Goal: Task Accomplishment & Management: Complete application form

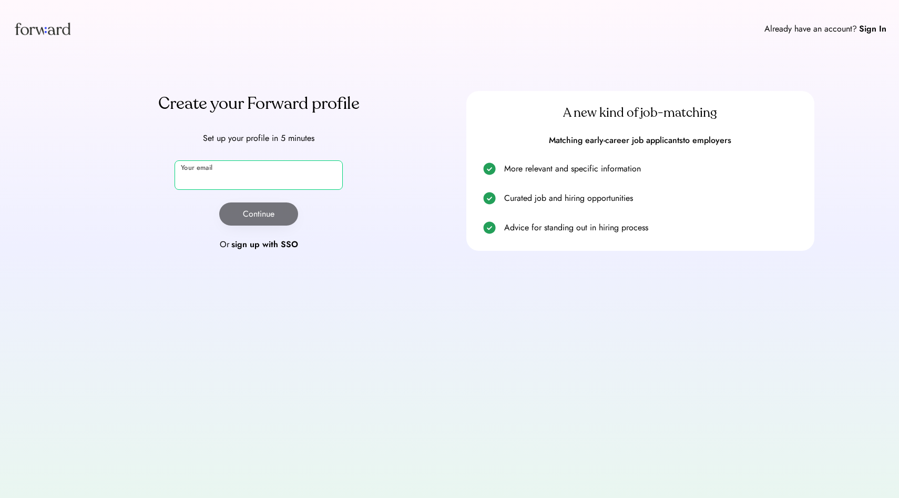
click at [247, 173] on input "email" at bounding box center [258, 174] width 168 height 29
type input "**********"
click at [254, 214] on button "Continue" at bounding box center [258, 213] width 79 height 23
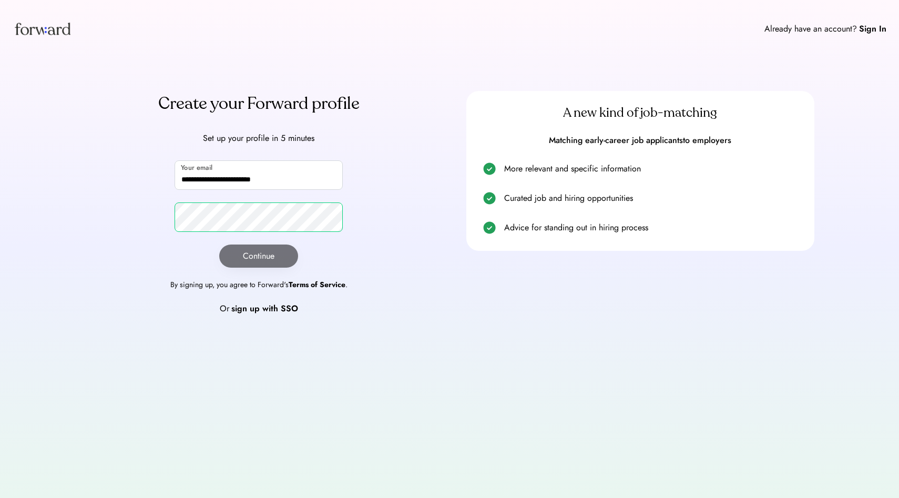
click at [279, 249] on button "Continue" at bounding box center [258, 255] width 79 height 23
click at [877, 28] on div "Sign In" at bounding box center [872, 29] width 27 height 13
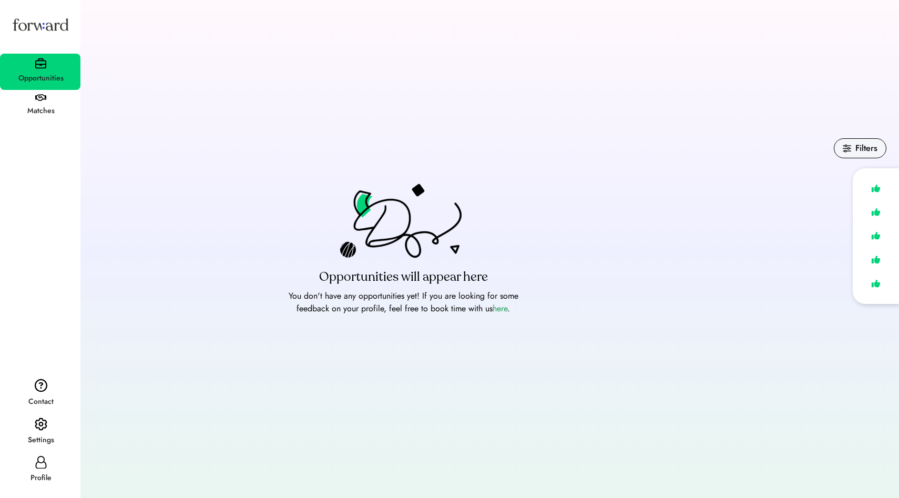
click at [298, 155] on div "Filters" at bounding box center [489, 148] width 793 height 20
click at [42, 459] on icon at bounding box center [41, 462] width 13 height 13
select select "*******"
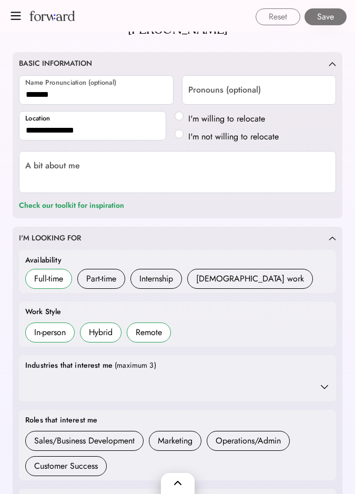
scroll to position [130, 0]
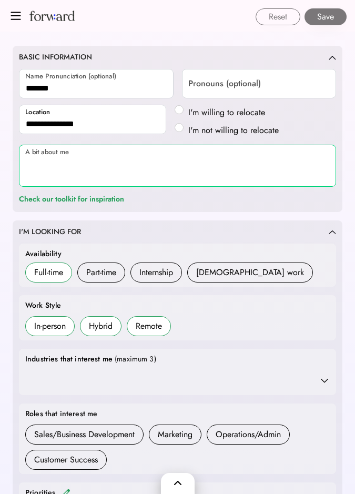
drag, startPoint x: 93, startPoint y: 168, endPoint x: 25, endPoint y: 148, distance: 70.8
click at [25, 148] on textarea at bounding box center [177, 166] width 317 height 42
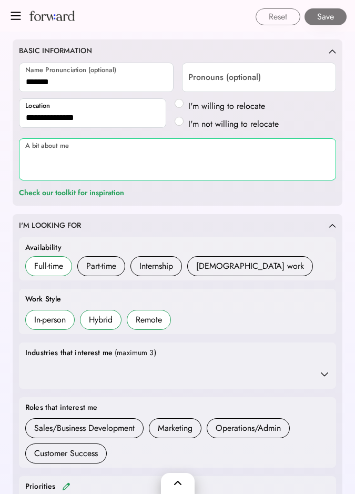
scroll to position [140, 0]
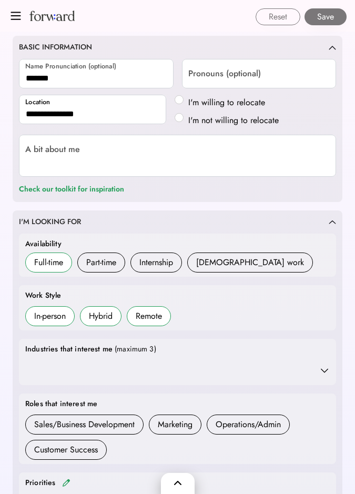
click at [186, 362] on div at bounding box center [177, 369] width 304 height 21
click at [329, 372] on icon at bounding box center [324, 370] width 11 height 11
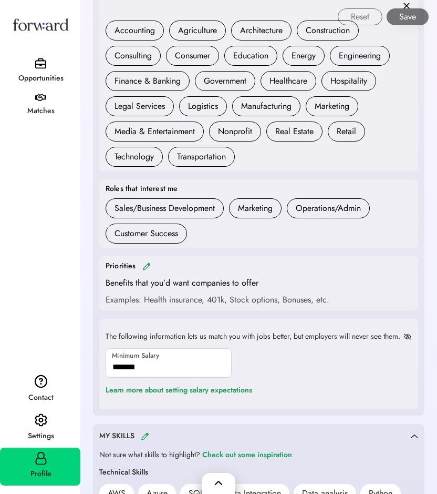
scroll to position [485, 0]
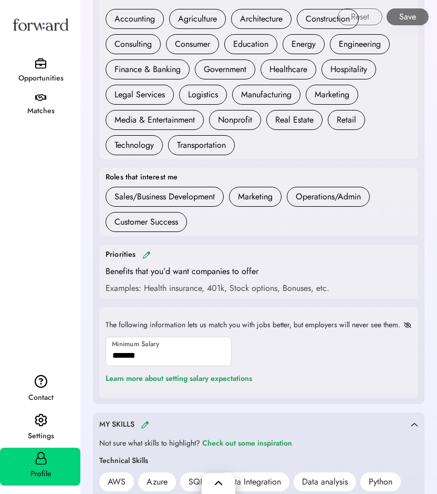
click at [145, 254] on img at bounding box center [146, 255] width 8 height 8
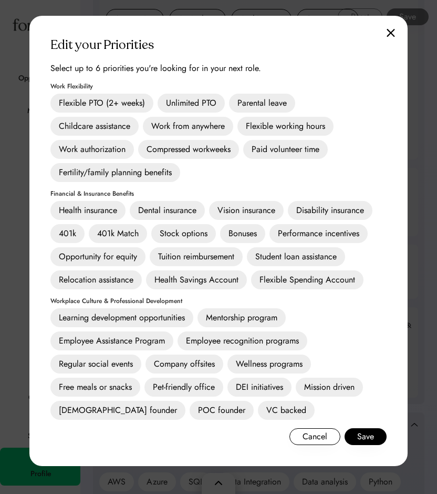
click at [188, 104] on div "Unlimited PTO" at bounding box center [191, 103] width 67 height 19
click at [260, 107] on div "Parental leave" at bounding box center [262, 103] width 66 height 19
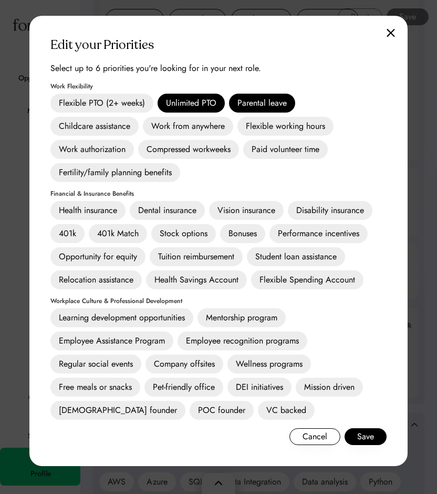
click at [300, 151] on div "Paid volunteer time" at bounding box center [285, 149] width 85 height 19
click at [297, 121] on div "Flexible working hours" at bounding box center [286, 126] width 96 height 19
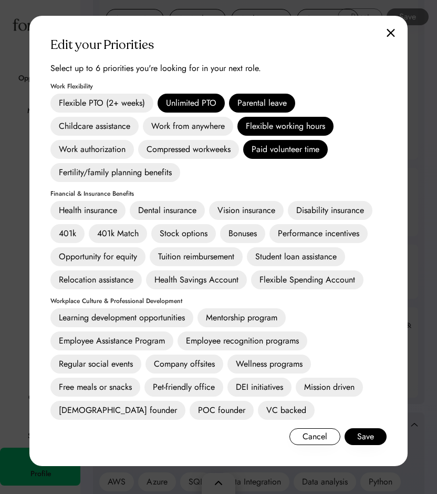
click at [204, 129] on div "Work from anywhere" at bounding box center [188, 126] width 90 height 19
click at [93, 206] on div "Health insurance" at bounding box center [87, 210] width 75 height 19
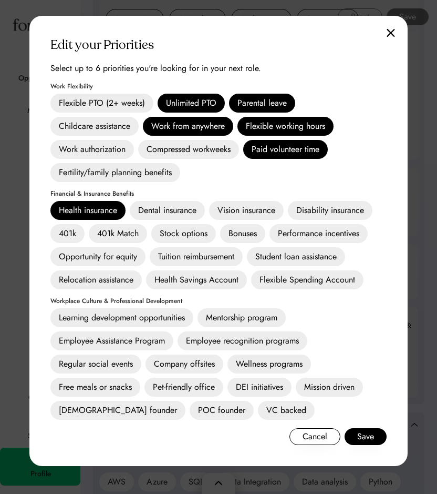
click at [181, 214] on div "Dental insurance" at bounding box center [167, 210] width 75 height 19
click at [181, 208] on div "Dental insurance" at bounding box center [167, 210] width 75 height 19
click at [139, 318] on div "Learning development opportunities" at bounding box center [121, 317] width 143 height 19
click at [366, 429] on button "Save" at bounding box center [366, 436] width 42 height 17
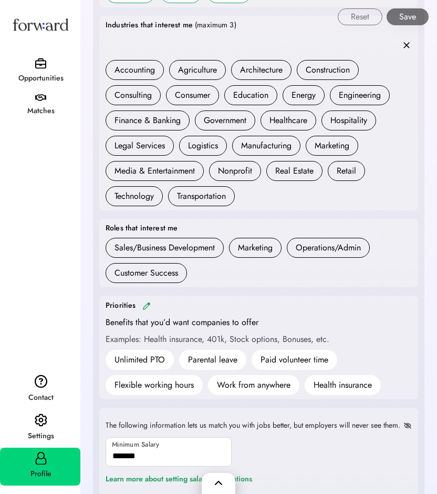
scroll to position [434, 0]
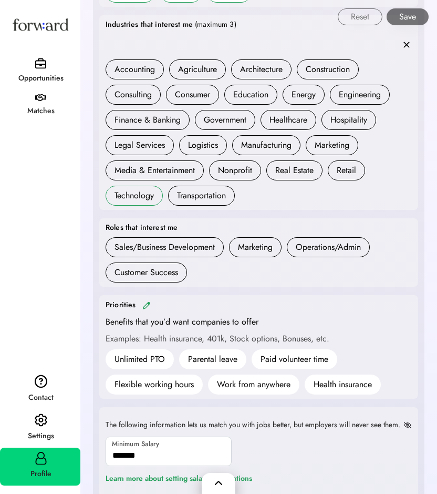
click at [146, 189] on div "Technology" at bounding box center [134, 195] width 39 height 13
click at [341, 172] on div "Retail" at bounding box center [346, 170] width 19 height 13
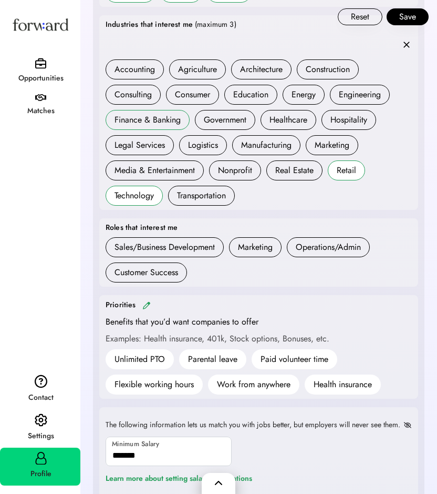
click at [156, 117] on div "Finance & Banking" at bounding box center [148, 120] width 66 height 13
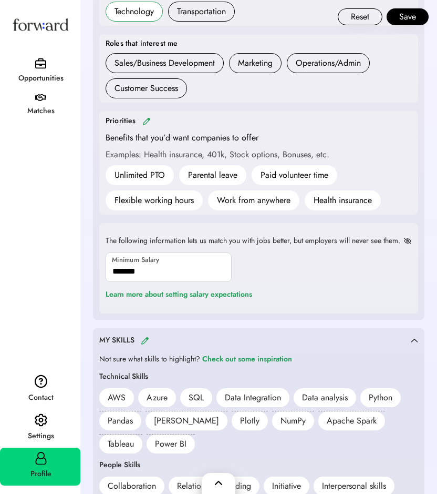
scroll to position [619, 0]
click at [147, 119] on img at bounding box center [146, 121] width 8 height 8
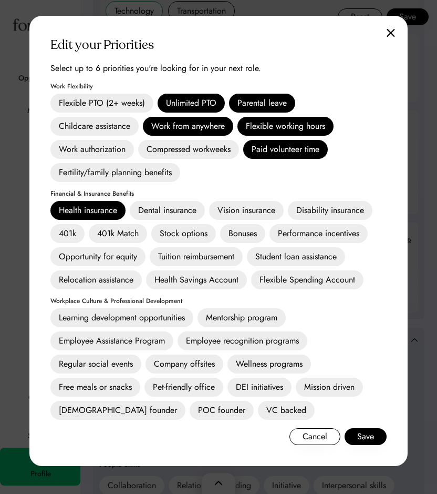
click at [192, 232] on div "Stock options" at bounding box center [183, 233] width 65 height 19
click at [266, 106] on div "Parental leave" at bounding box center [262, 103] width 66 height 19
click at [208, 129] on div "Work from anywhere" at bounding box center [188, 126] width 90 height 19
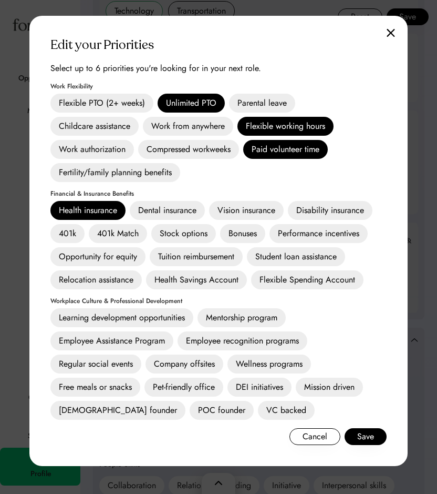
click at [142, 316] on div "Learning development opportunities" at bounding box center [121, 317] width 143 height 19
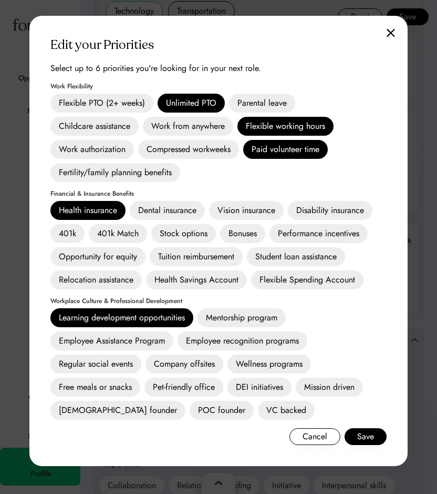
click at [137, 227] on div "401k Match" at bounding box center [118, 233] width 58 height 19
click at [371, 441] on button "Save" at bounding box center [366, 436] width 42 height 17
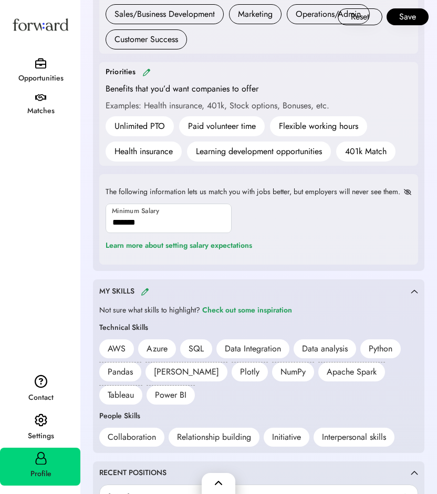
scroll to position [666, 0]
click at [147, 291] on img at bounding box center [145, 292] width 8 height 8
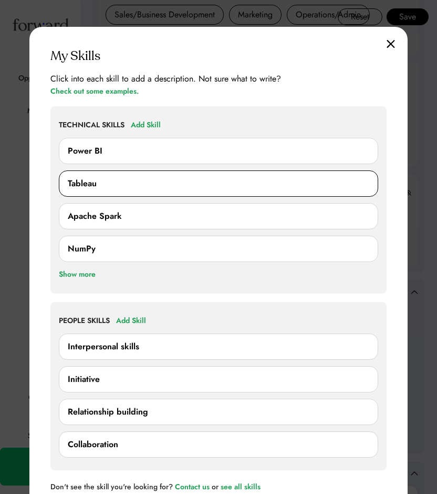
click at [133, 179] on div "Tableau" at bounding box center [219, 183] width 302 height 13
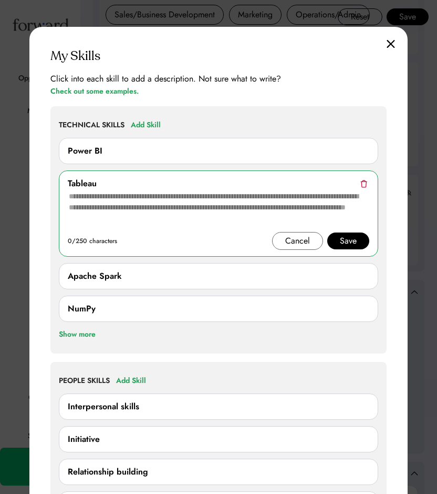
click at [129, 198] on textarea at bounding box center [219, 211] width 302 height 42
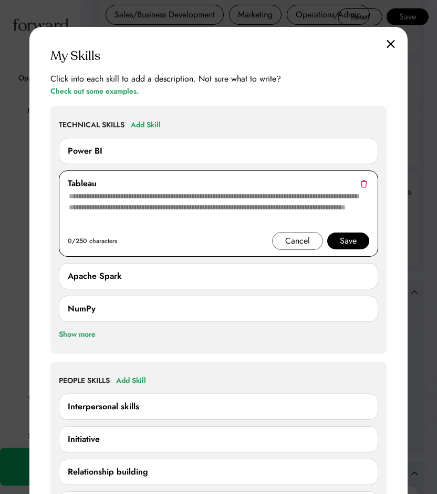
paste textarea "**********"
type textarea "**********"
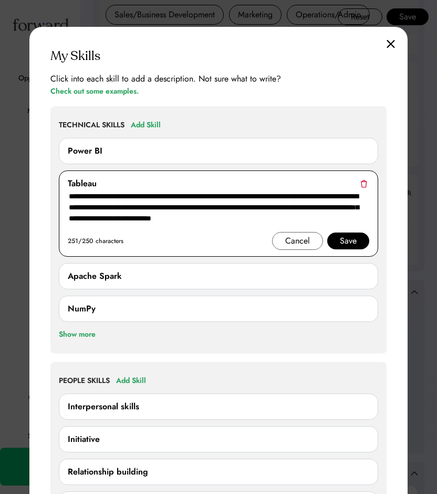
click at [356, 237] on div "Save" at bounding box center [348, 240] width 17 height 13
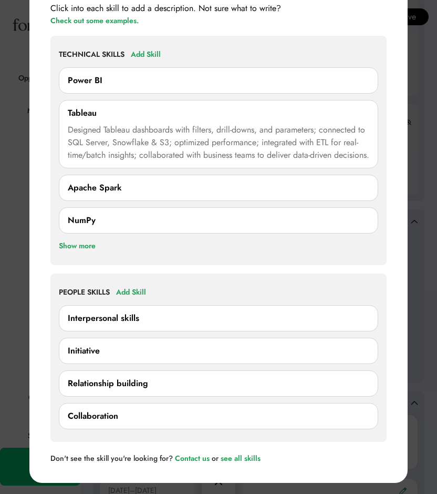
scroll to position [736, 0]
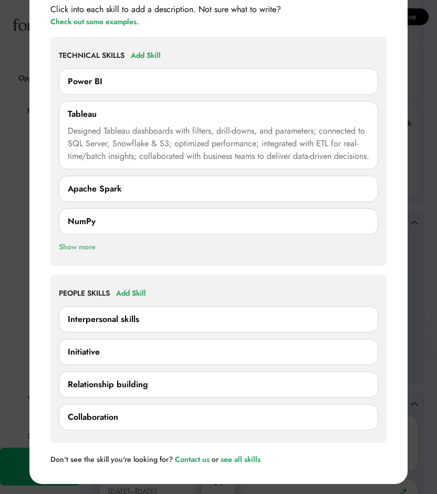
click at [93, 253] on div "Show more" at bounding box center [77, 247] width 37 height 13
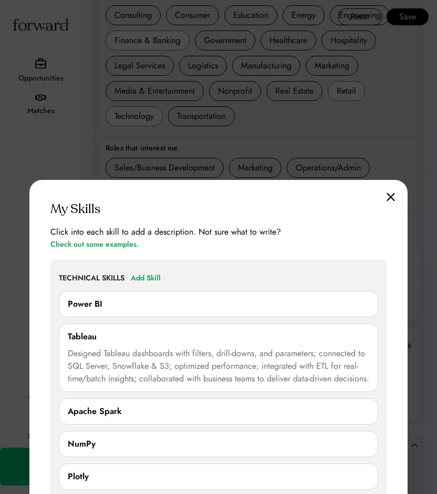
scroll to position [510, 0]
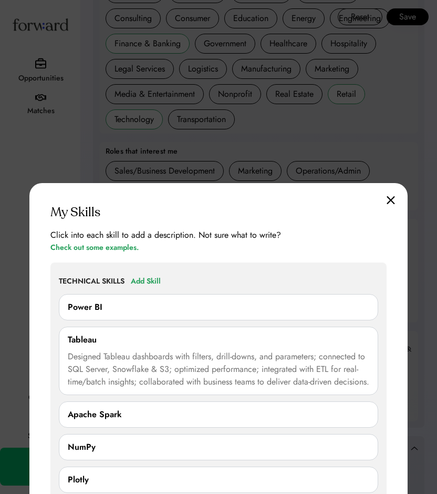
click at [389, 198] on img at bounding box center [391, 200] width 8 height 9
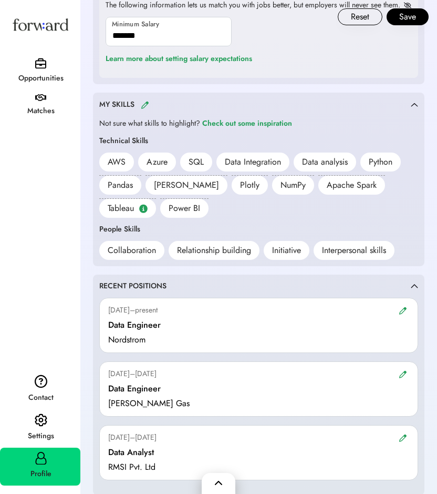
scroll to position [856, 0]
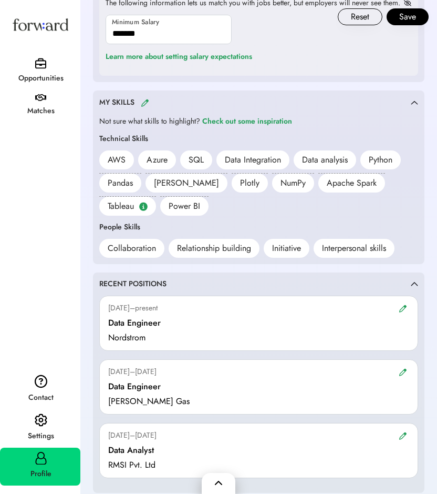
click at [414, 102] on img at bounding box center [414, 102] width 7 height 5
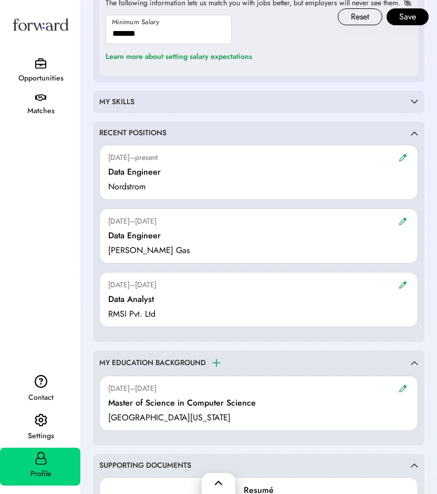
click at [414, 102] on img at bounding box center [414, 101] width 7 height 5
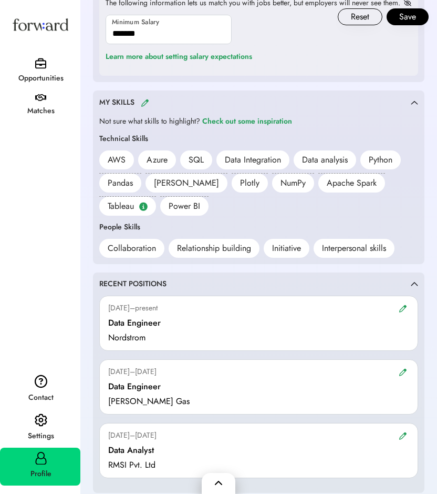
click at [143, 105] on img at bounding box center [145, 103] width 8 height 8
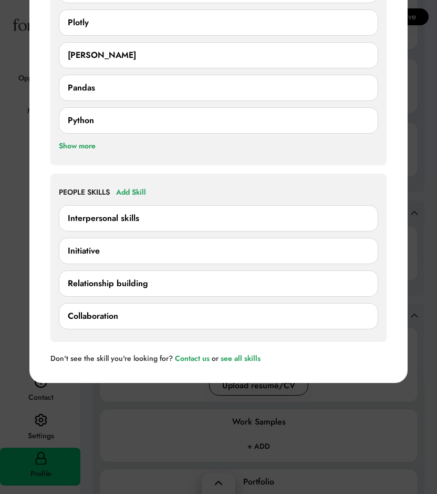
scroll to position [1188, 0]
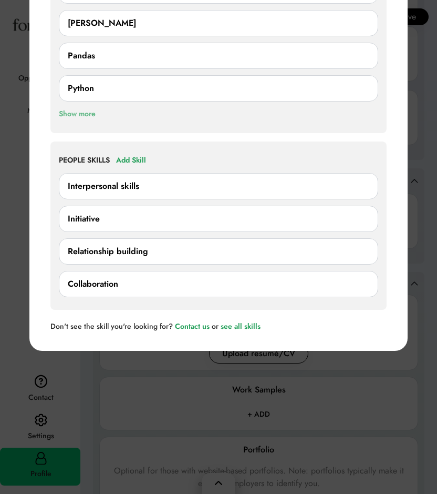
click at [90, 120] on div "Show more" at bounding box center [77, 114] width 37 height 13
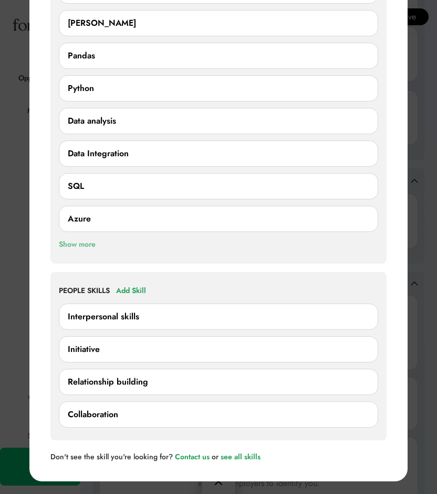
click at [76, 251] on div "Show more" at bounding box center [77, 244] width 37 height 13
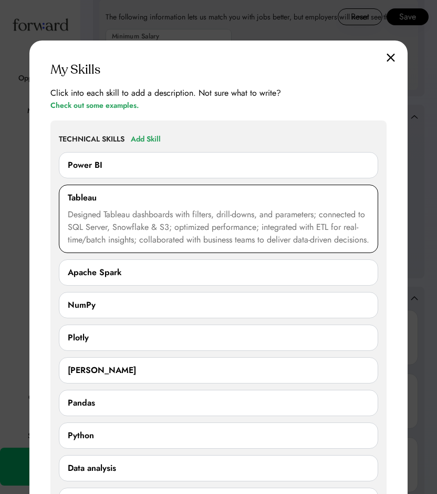
scroll to position [837, 0]
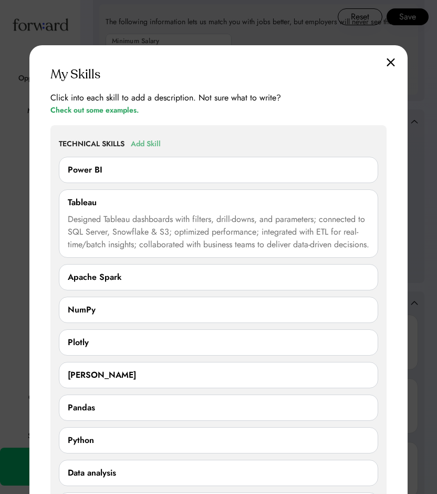
click at [141, 144] on div "Add Skill" at bounding box center [146, 144] width 30 height 13
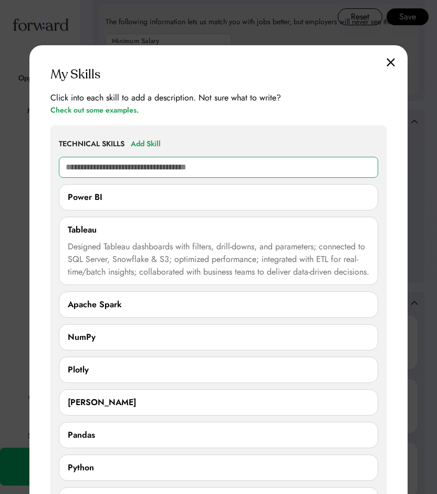
click at [148, 164] on input "text" at bounding box center [219, 167] width 320 height 21
type input "**"
type input "**********"
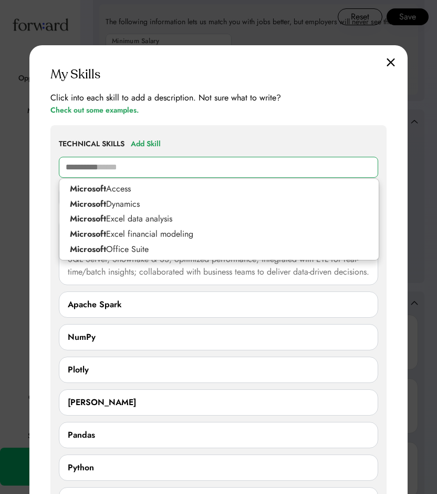
type input "**********"
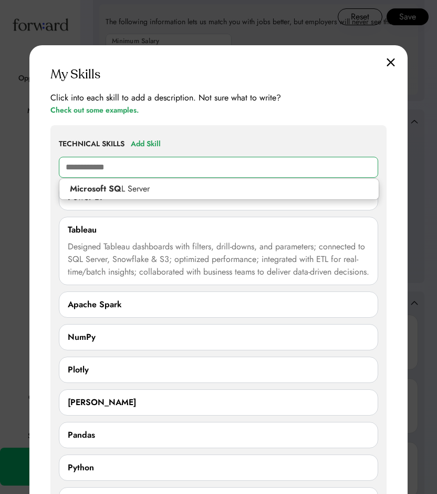
type input "**********"
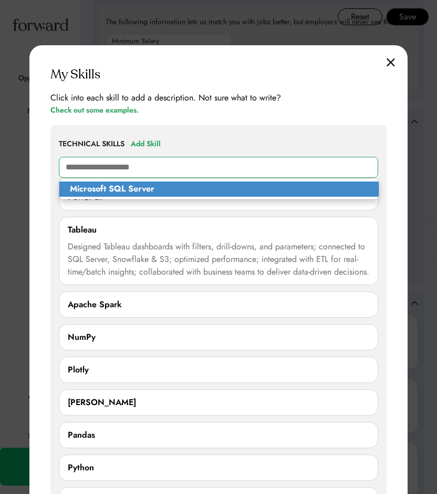
click at [113, 191] on strong "Microsoft SQL Server" at bounding box center [112, 188] width 85 height 12
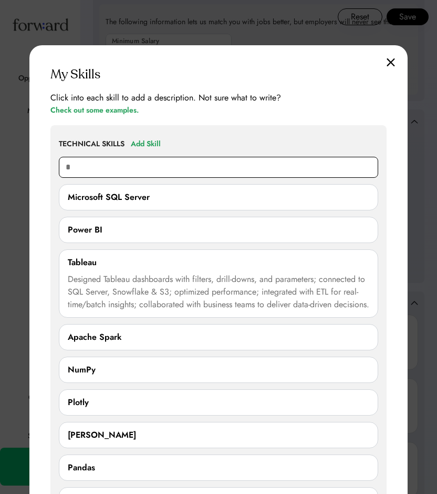
type input "**"
type input "**********"
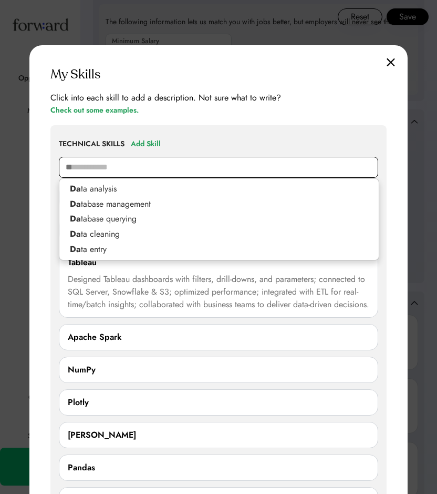
type input "*"
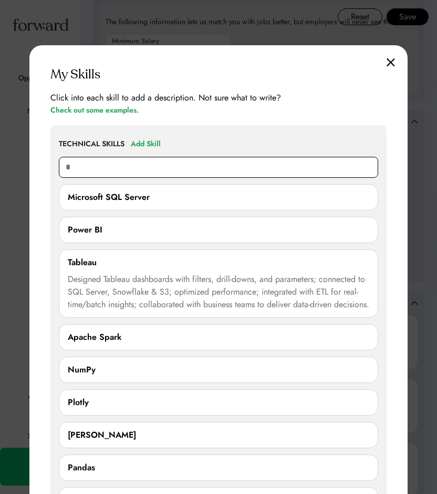
type input "**"
type input "**********"
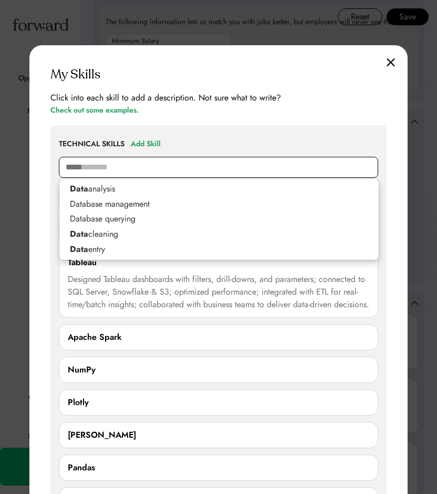
type input "******"
type input "**********"
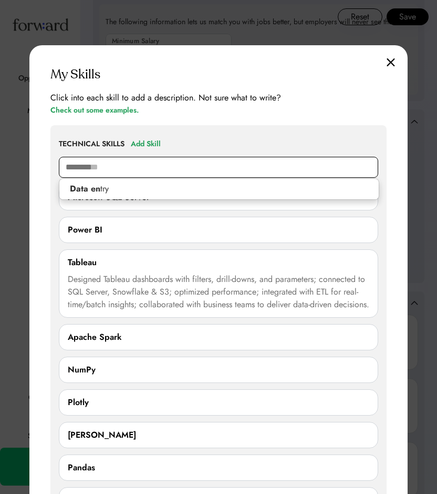
type input "*********"
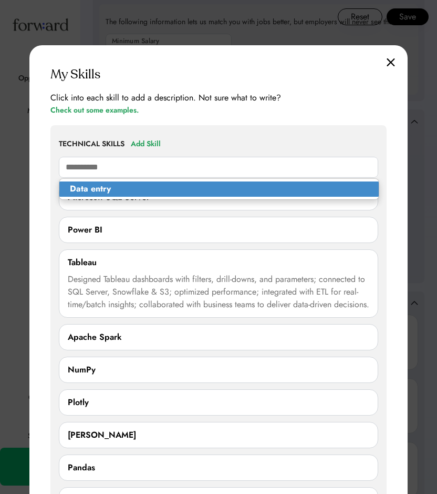
click at [117, 186] on p "Data entry" at bounding box center [219, 188] width 320 height 15
type input "**********"
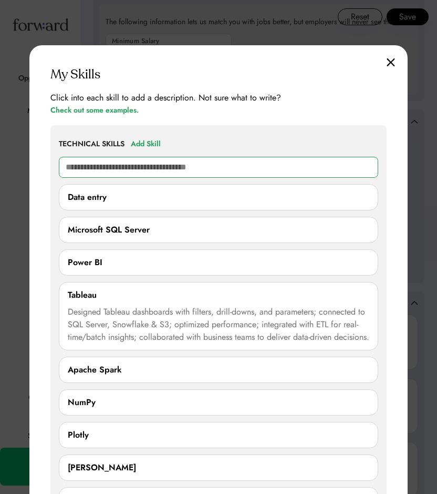
click at [187, 194] on div "Data entry" at bounding box center [219, 197] width 302 height 13
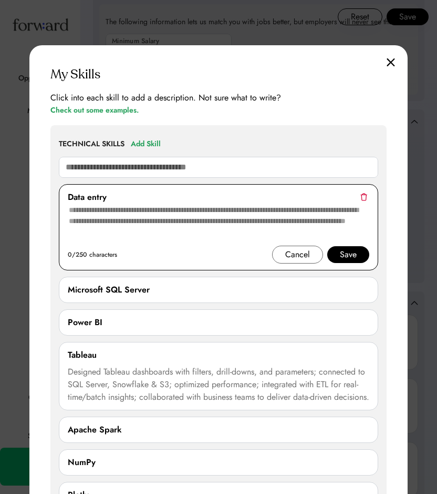
click at [162, 224] on textarea at bounding box center [219, 224] width 302 height 42
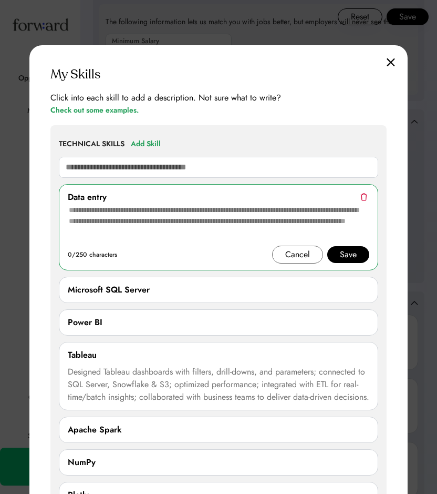
paste textarea "**********"
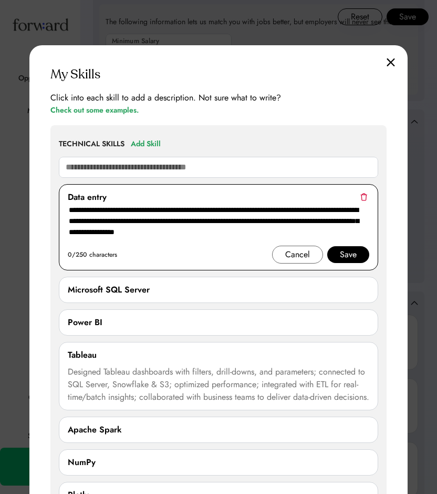
type textarea "**********"
click at [342, 252] on div "Save" at bounding box center [348, 254] width 17 height 13
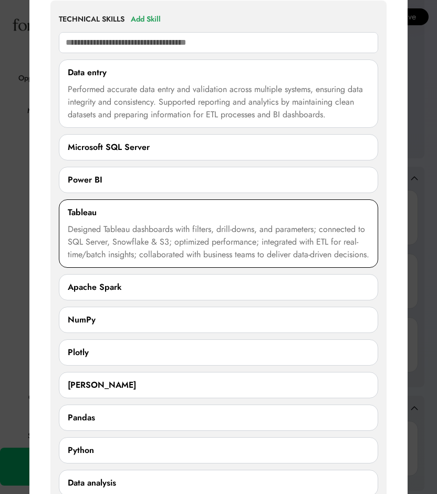
scroll to position [962, 0]
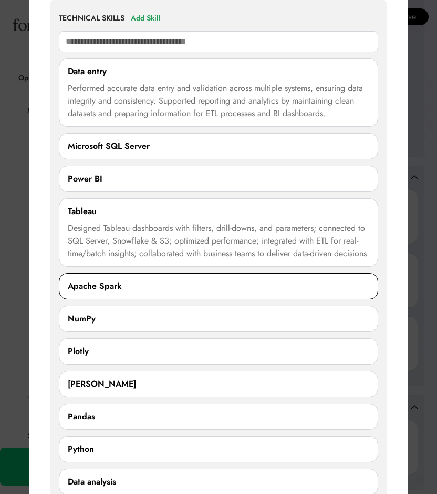
click at [202, 292] on div "Apache Spark" at bounding box center [219, 286] width 302 height 13
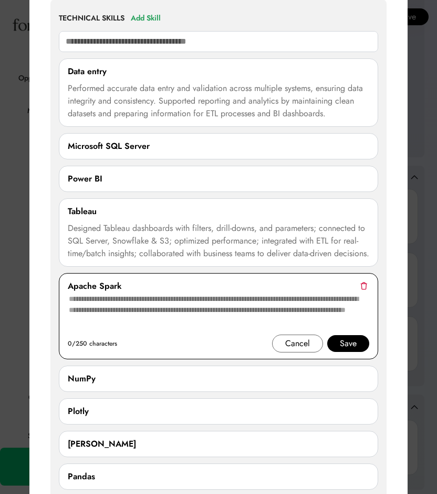
click at [364, 290] on img at bounding box center [364, 286] width 7 height 8
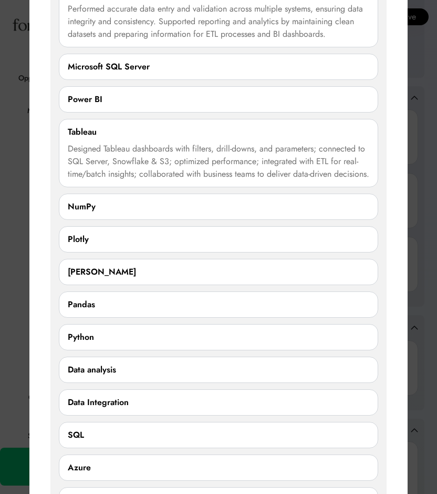
scroll to position [1050, 0]
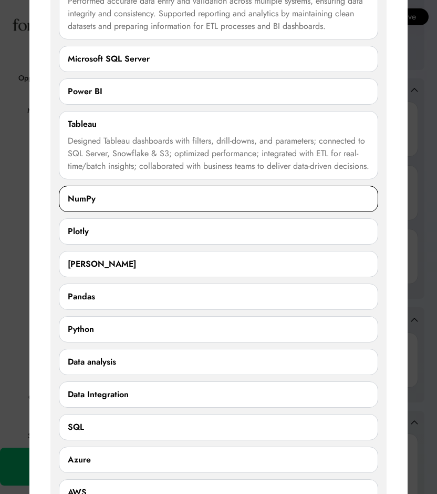
click at [322, 212] on div "NumPy 0/250 characters Cancel Save" at bounding box center [219, 199] width 320 height 26
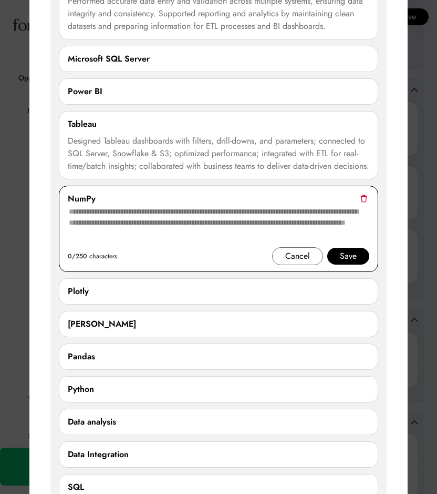
click at [363, 202] on img at bounding box center [364, 198] width 7 height 8
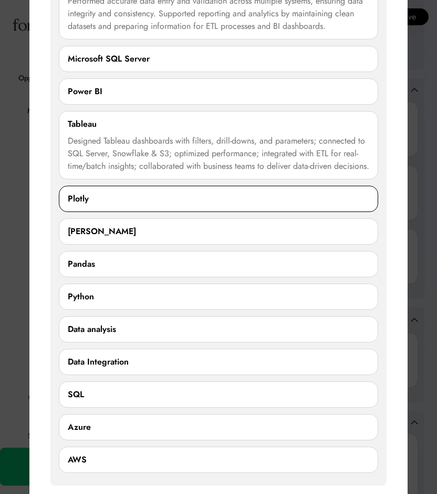
click at [342, 205] on div "Plotly" at bounding box center [219, 198] width 302 height 13
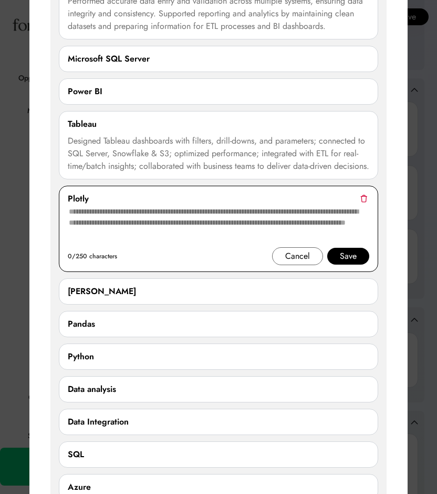
click at [361, 202] on img at bounding box center [364, 198] width 7 height 8
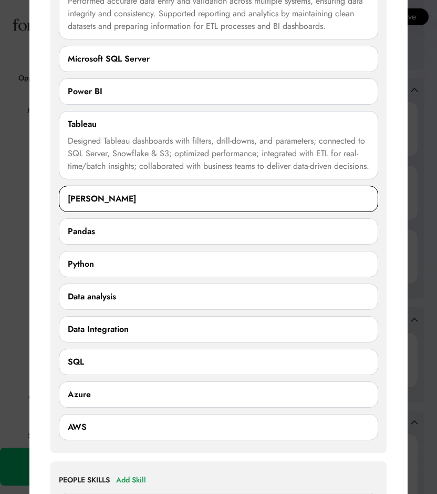
click at [339, 205] on div "Seaborn" at bounding box center [219, 198] width 302 height 13
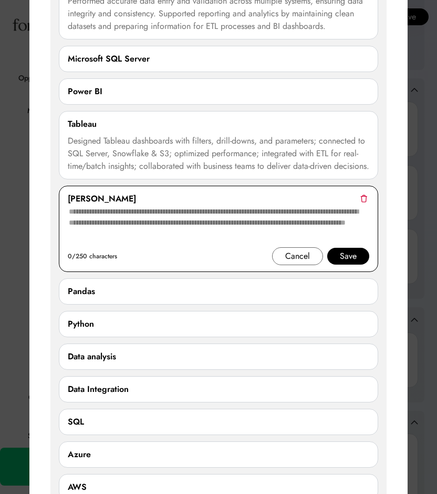
click at [363, 202] on img at bounding box center [364, 198] width 7 height 8
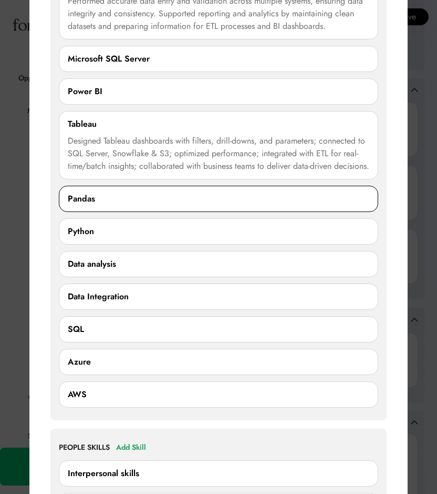
click at [321, 205] on div "Pandas" at bounding box center [219, 198] width 302 height 13
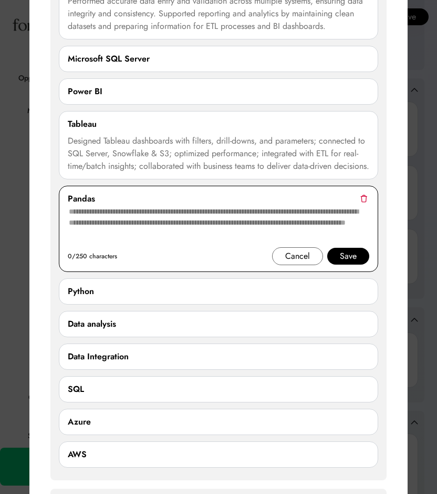
click at [363, 202] on img at bounding box center [364, 198] width 7 height 8
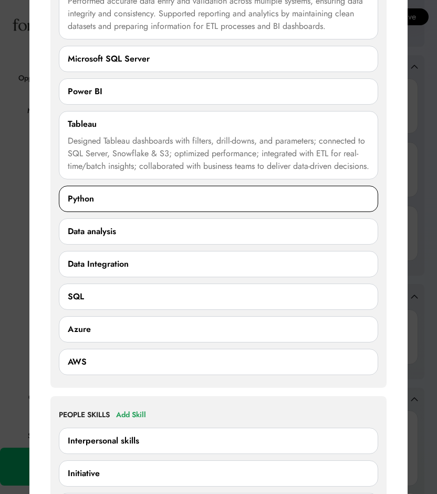
click at [322, 205] on div "Python" at bounding box center [219, 198] width 302 height 13
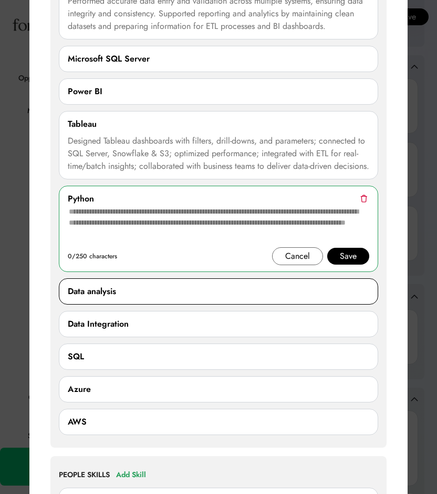
click at [295, 297] on div "Data analysis" at bounding box center [219, 291] width 302 height 13
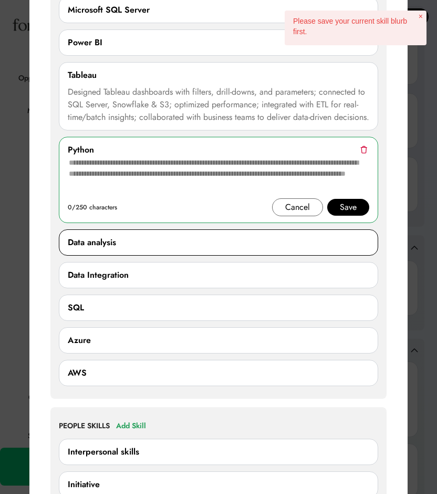
scroll to position [1099, 0]
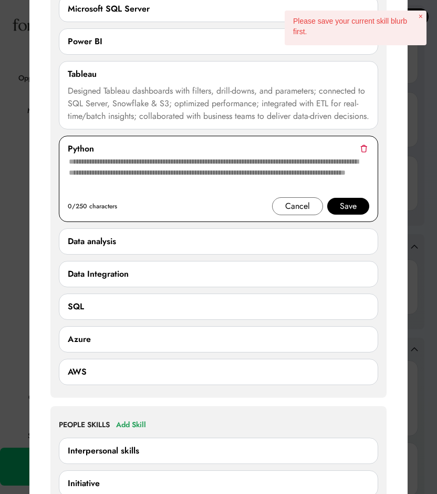
click at [350, 212] on div "Save" at bounding box center [348, 206] width 17 height 13
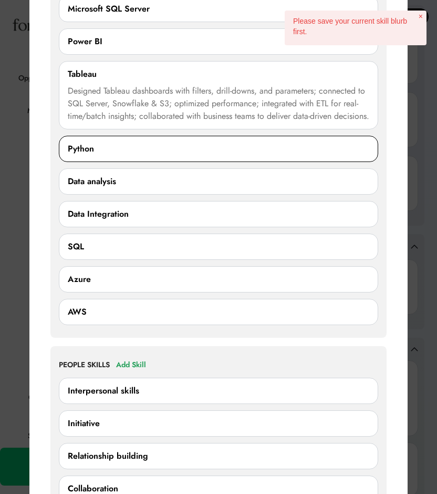
click at [160, 155] on div "Python" at bounding box center [219, 148] width 302 height 13
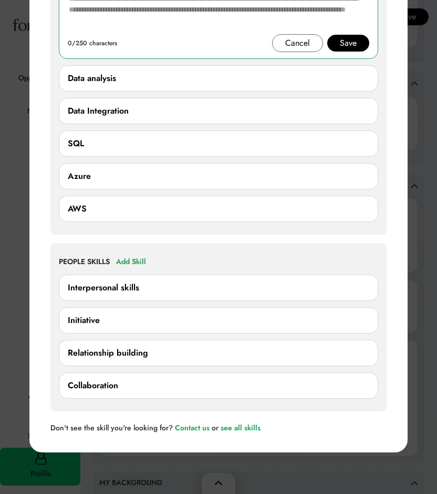
scroll to position [1277, 0]
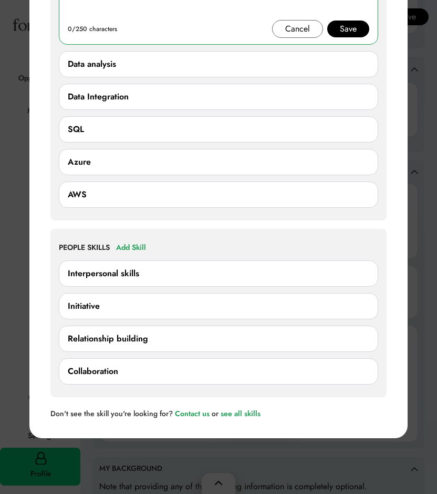
click at [164, 280] on div "Interpersonal skills" at bounding box center [219, 273] width 302 height 13
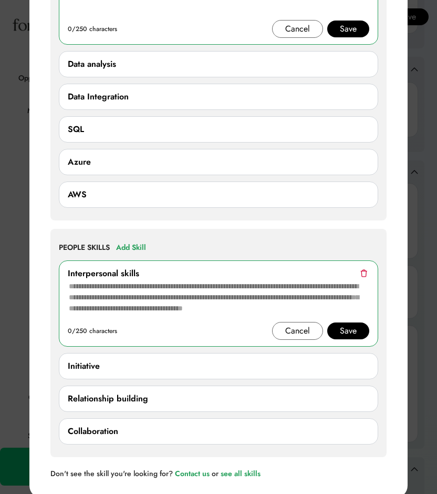
click at [366, 277] on img at bounding box center [364, 273] width 7 height 8
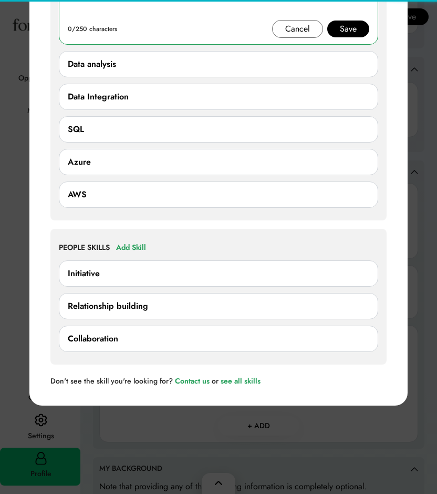
click at [352, 280] on div "Initiative" at bounding box center [219, 273] width 302 height 13
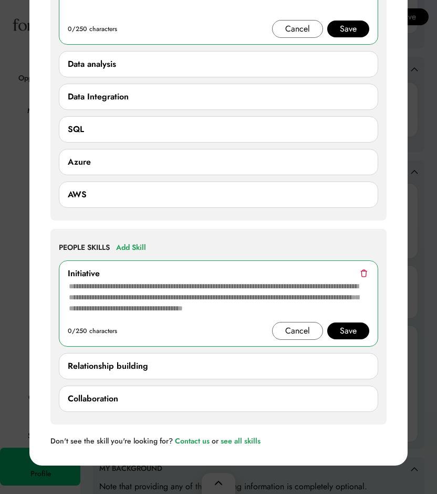
click at [361, 277] on img at bounding box center [364, 273] width 7 height 8
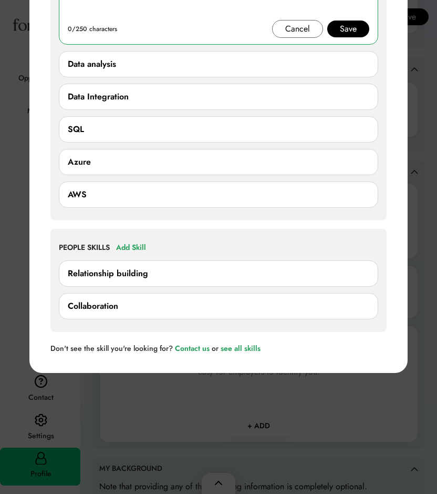
click at [275, 319] on div "Collaboration 0/250 characters Cancel Save" at bounding box center [219, 306] width 320 height 26
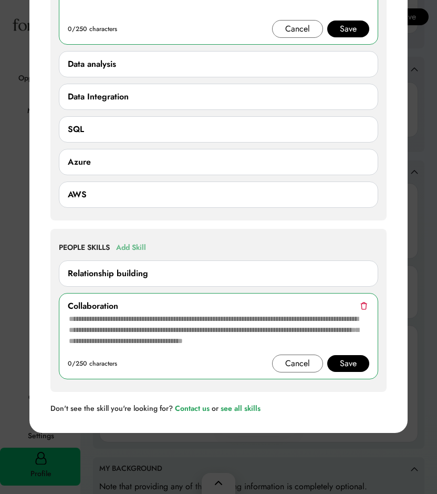
click at [132, 254] on div "Add Skill" at bounding box center [131, 247] width 30 height 13
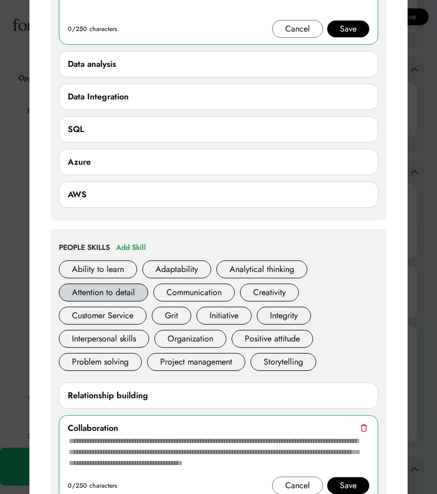
click at [118, 301] on div "Attention to detail" at bounding box center [103, 292] width 89 height 18
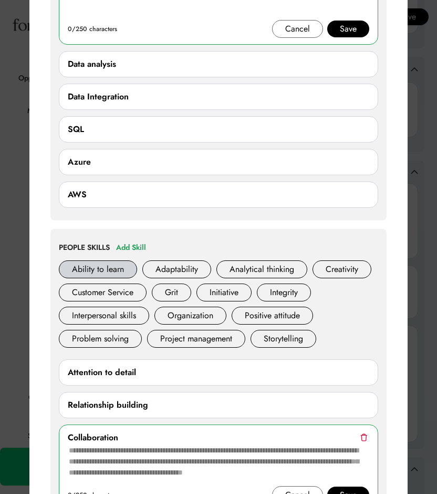
click at [112, 278] on div "Ability to learn" at bounding box center [98, 269] width 78 height 18
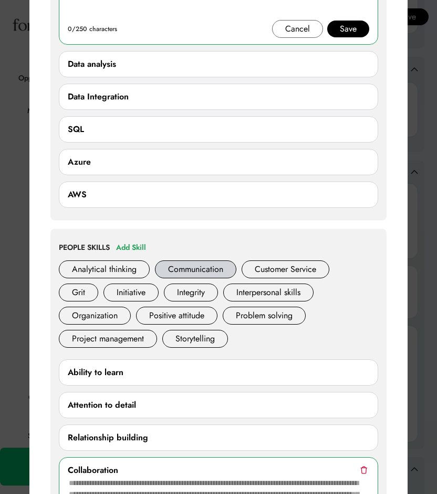
click at [214, 278] on div "Communication" at bounding box center [195, 269] width 81 height 18
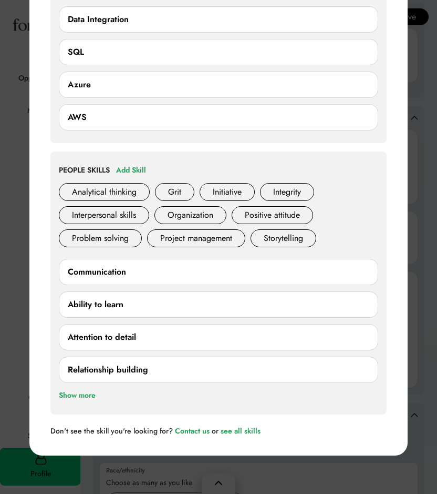
scroll to position [1371, 0]
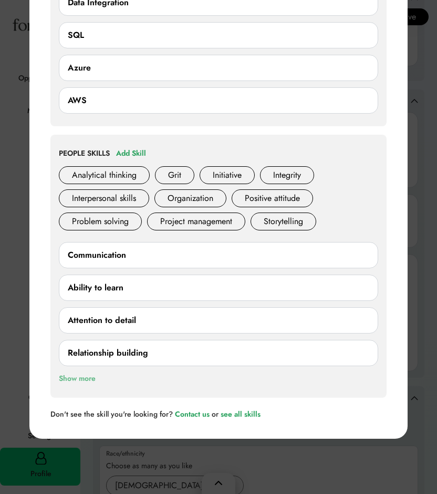
click at [88, 385] on div "Show more" at bounding box center [77, 378] width 37 height 13
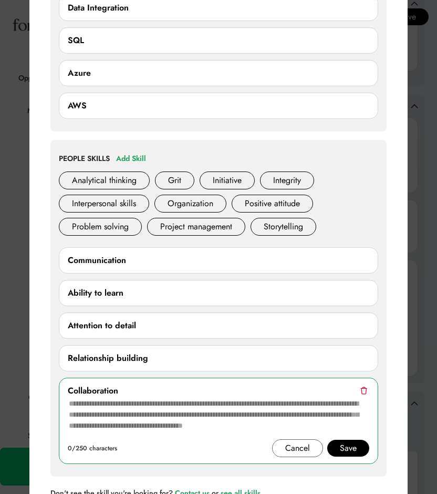
scroll to position [1368, 0]
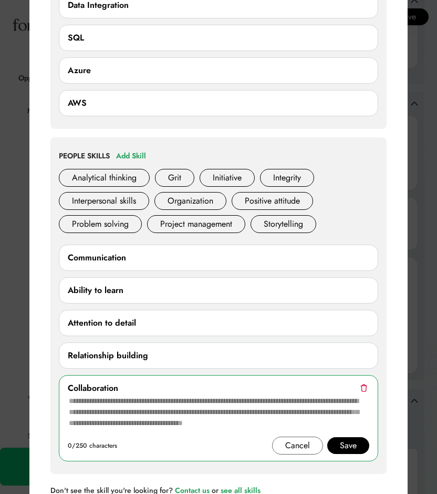
click at [350, 451] on div "Save" at bounding box center [348, 445] width 17 height 13
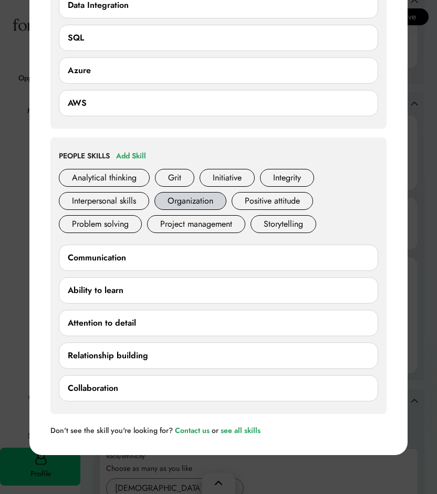
click at [197, 210] on div "Organization" at bounding box center [191, 201] width 72 height 18
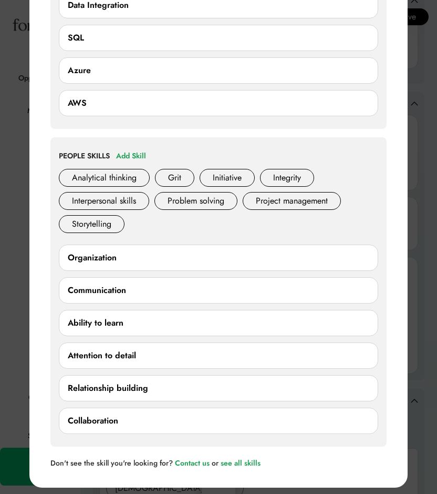
click at [252, 237] on div "Adaptability Analytical thinking Creativity Customer Service Grit Initiative In…" at bounding box center [219, 203] width 320 height 69
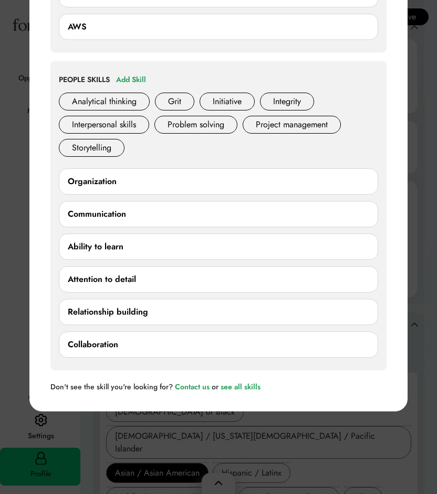
scroll to position [1443, 0]
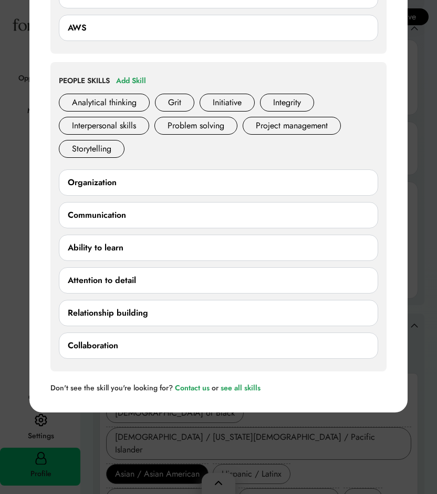
click at [203, 163] on div "Adaptability Analytical thinking Creativity Customer Service Grit Initiative In…" at bounding box center [219, 128] width 320 height 69
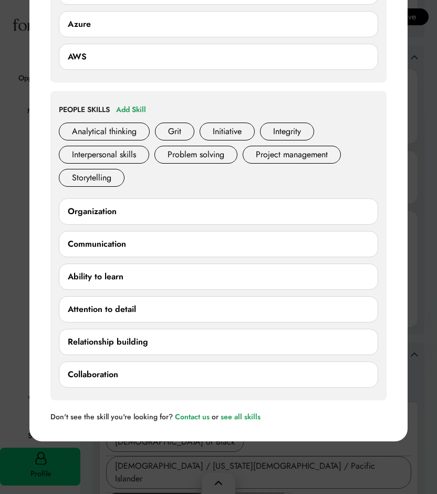
scroll to position [1413, 0]
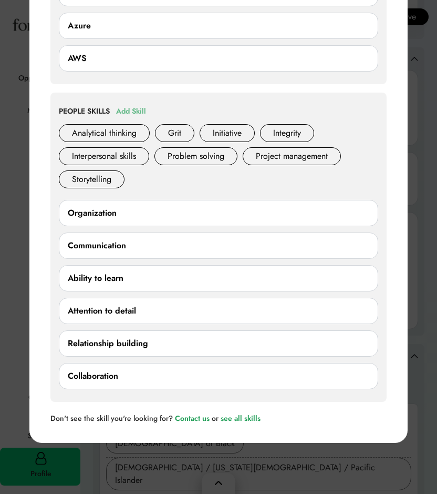
click at [133, 118] on div "Add Skill" at bounding box center [131, 111] width 30 height 13
click at [139, 118] on div "Add Skill" at bounding box center [131, 111] width 30 height 13
click at [127, 118] on div "Add Skill" at bounding box center [131, 111] width 30 height 13
click at [146, 118] on div "Add Skill" at bounding box center [131, 111] width 30 height 13
click at [183, 187] on div "Adaptability Analytical thinking Creativity Customer Service Grit Initiative In…" at bounding box center [219, 158] width 320 height 69
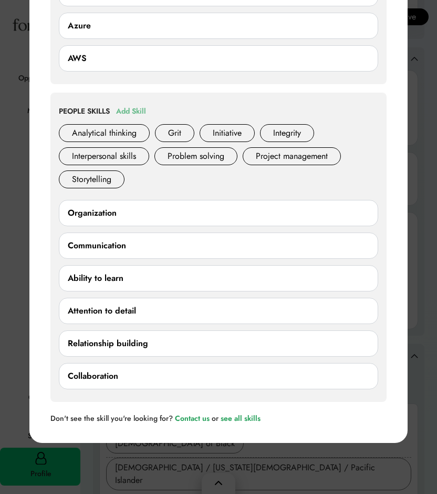
click at [131, 118] on div "Add Skill" at bounding box center [131, 111] width 30 height 13
click at [201, 111] on div "PEOPLE SKILLS Add Skill Adaptability Analytical thinking Creativity Customer Se…" at bounding box center [218, 246] width 336 height 309
click at [132, 118] on div "Add Skill" at bounding box center [131, 111] width 30 height 13
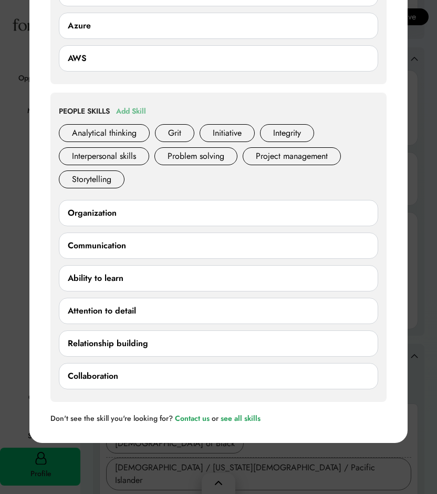
click at [126, 118] on div "Add Skill" at bounding box center [131, 111] width 30 height 13
click at [139, 193] on div "Adaptability Analytical thinking Creativity Customer Service Grit Initiative In…" at bounding box center [219, 158] width 320 height 69
click at [222, 350] on div "Relationship building" at bounding box center [219, 343] width 302 height 13
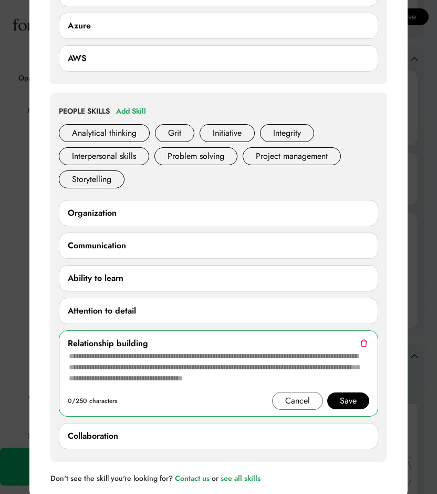
click at [341, 407] on div "Save" at bounding box center [348, 400] width 17 height 13
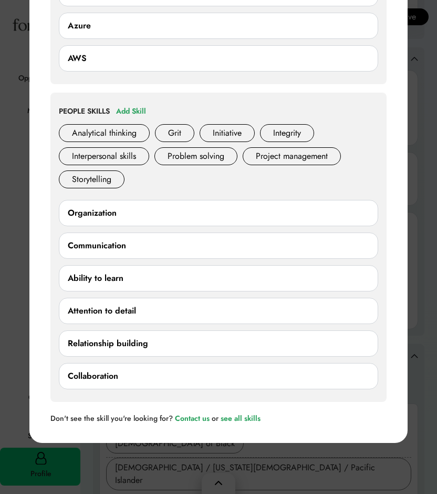
click at [245, 191] on div "Adaptability Analytical thinking Creativity Customer Service Grit Initiative In…" at bounding box center [219, 158] width 320 height 69
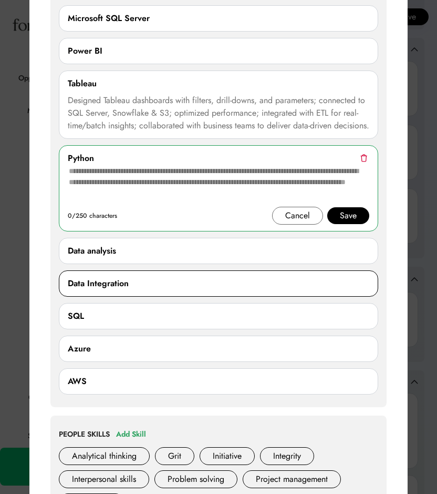
scroll to position [1085, 0]
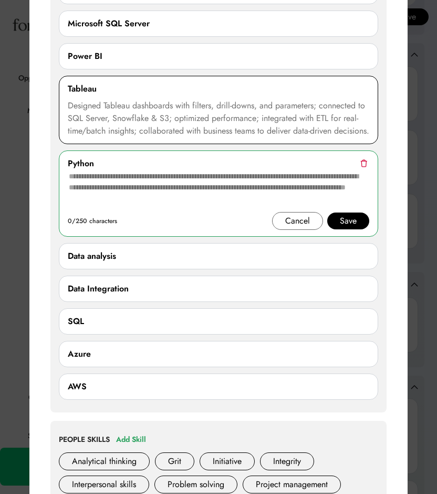
click at [224, 105] on div "Designed Tableau dashboards with filters, drill-downs, and parameters; connecte…" at bounding box center [219, 118] width 302 height 38
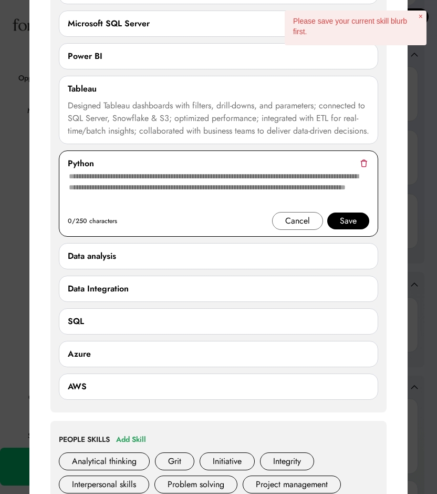
click at [187, 170] on div "Python" at bounding box center [219, 163] width 302 height 13
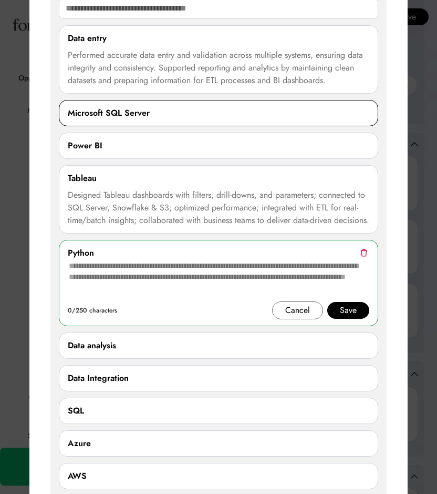
scroll to position [995, 0]
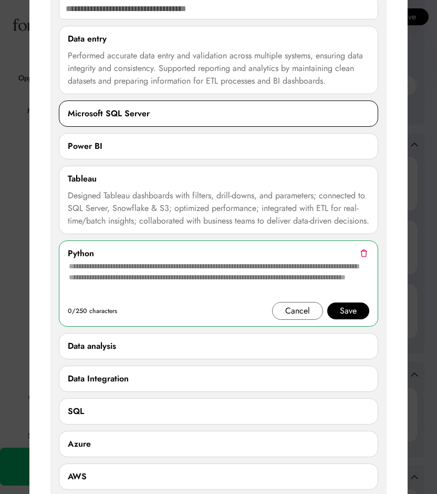
click at [210, 115] on div "Microsoft SQL Server" at bounding box center [219, 113] width 302 height 13
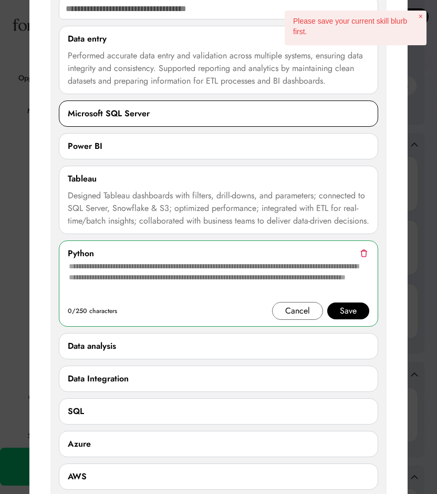
click at [318, 118] on div "Microsoft SQL Server" at bounding box center [219, 113] width 302 height 13
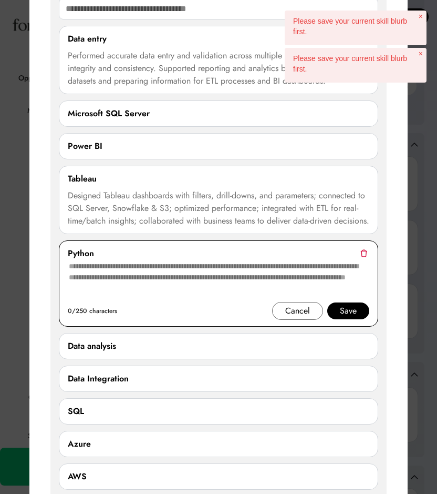
click at [357, 319] on div "Save" at bounding box center [348, 310] width 42 height 17
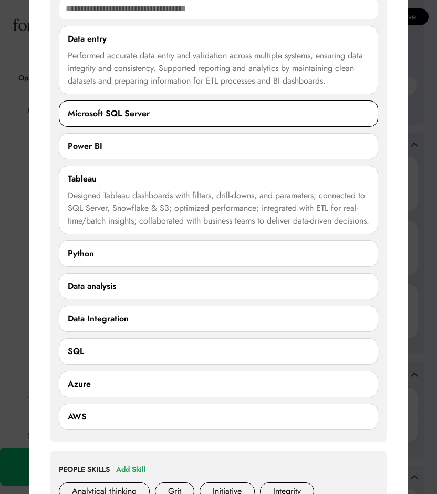
click at [289, 116] on div "Microsoft SQL Server" at bounding box center [219, 113] width 302 height 13
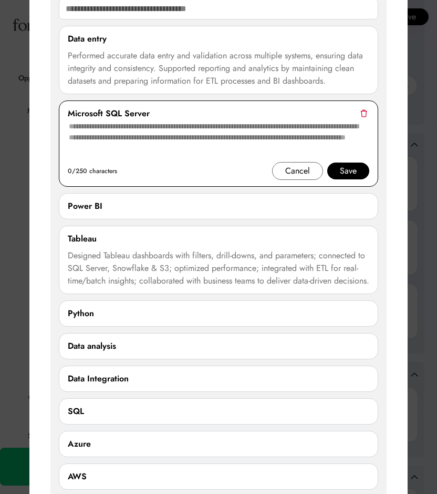
click at [363, 114] on img at bounding box center [364, 113] width 7 height 8
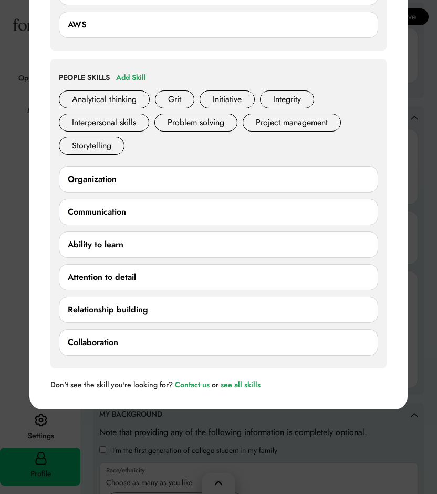
scroll to position [1342, 0]
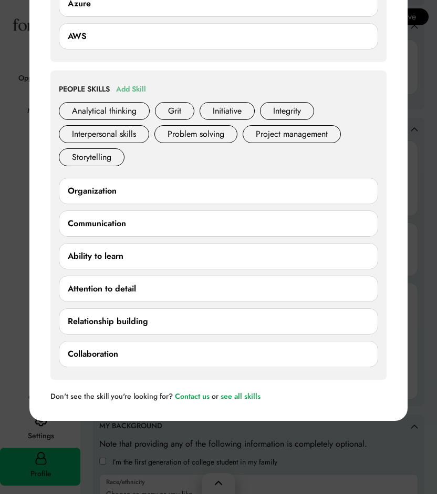
click at [142, 96] on div "Add Skill" at bounding box center [131, 89] width 30 height 13
click at [134, 96] on div "Add Skill" at bounding box center [131, 89] width 30 height 13
click at [201, 360] on div "Collaboration" at bounding box center [219, 353] width 302 height 13
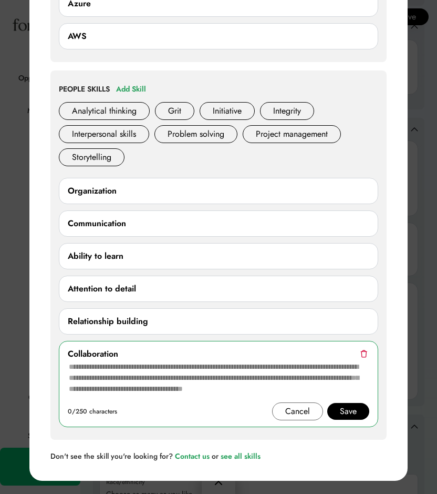
click at [367, 360] on div "Collaboration" at bounding box center [219, 353] width 302 height 13
click at [364, 357] on img at bounding box center [364, 354] width 7 height 8
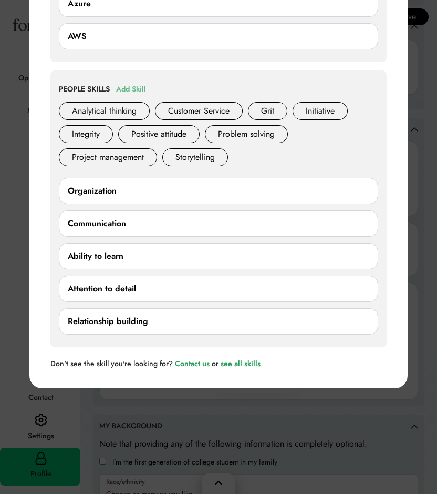
click at [142, 96] on div "Add Skill" at bounding box center [131, 89] width 30 height 13
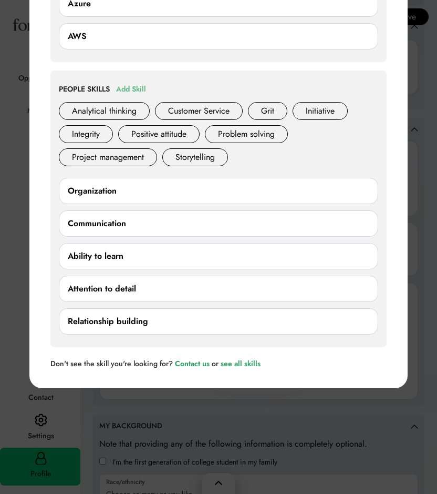
click at [142, 96] on div "Add Skill" at bounding box center [131, 89] width 30 height 13
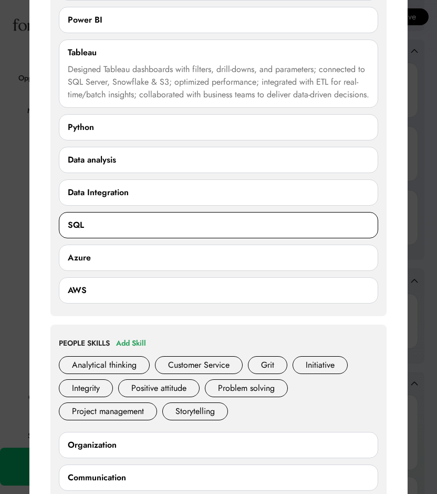
scroll to position [1089, 0]
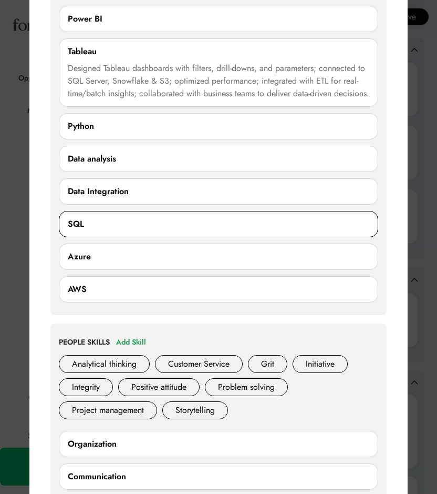
click at [290, 230] on div "SQL" at bounding box center [219, 224] width 302 height 13
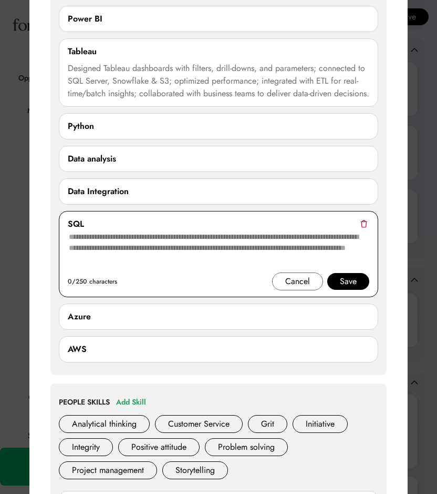
click at [132, 256] on textarea at bounding box center [219, 251] width 302 height 42
paste textarea "**********"
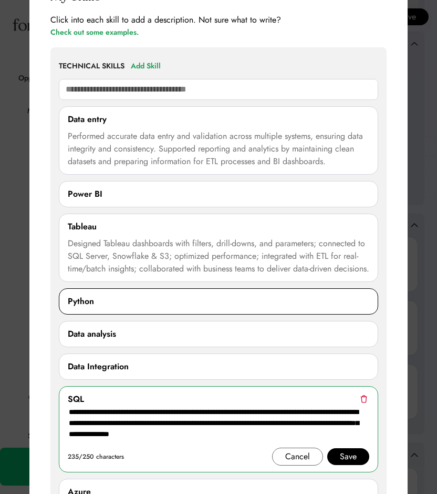
scroll to position [934, 0]
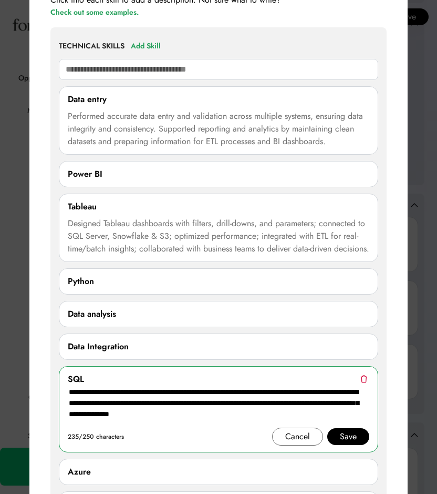
type textarea "**********"
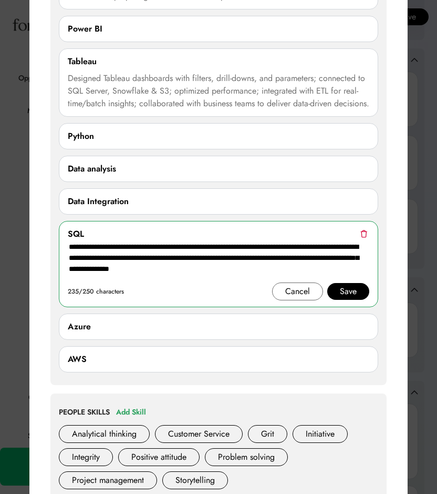
scroll to position [1062, 0]
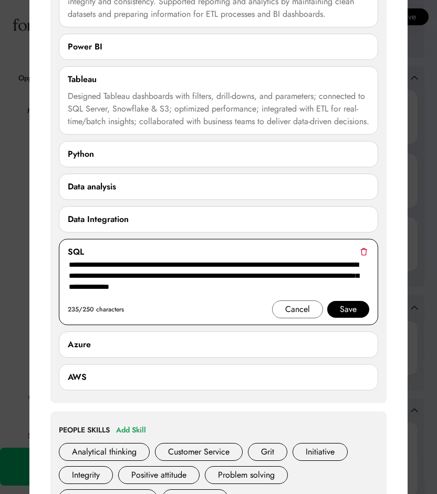
click at [343, 315] on div "Save" at bounding box center [348, 309] width 17 height 13
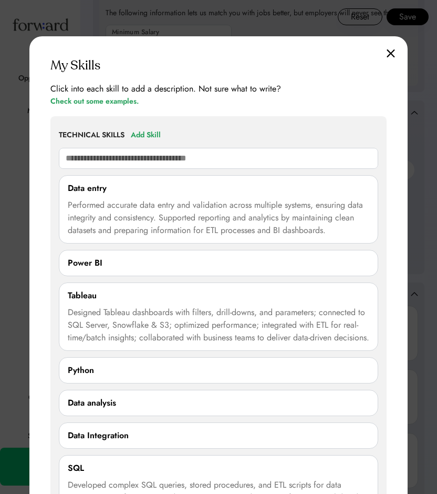
scroll to position [839, 0]
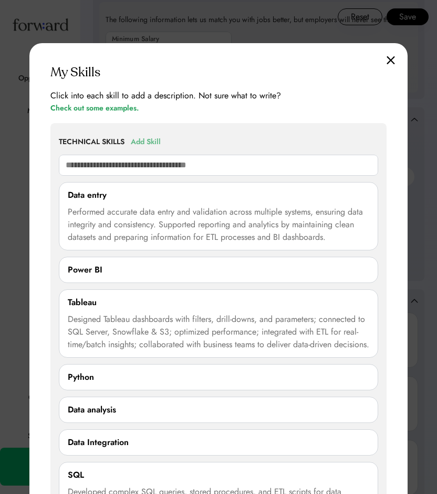
click at [149, 140] on div "Add Skill" at bounding box center [146, 142] width 30 height 13
click at [150, 140] on div "Add Skill" at bounding box center [146, 142] width 30 height 13
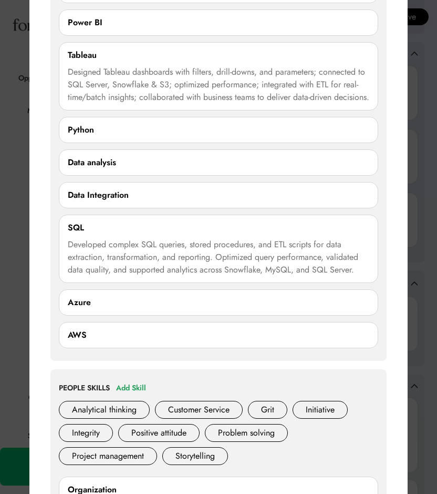
scroll to position [1089, 0]
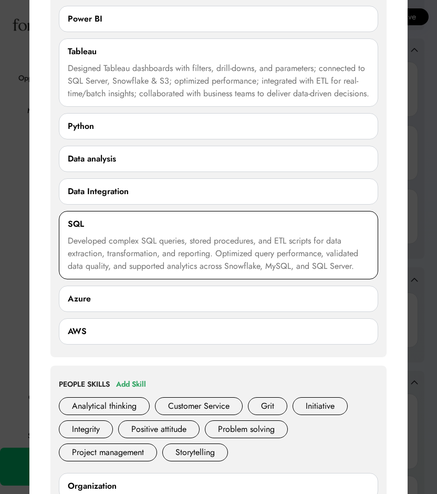
click at [217, 263] on div "Developed complex SQL queries, stored procedures, and ETL scripts for data extr…" at bounding box center [219, 253] width 302 height 38
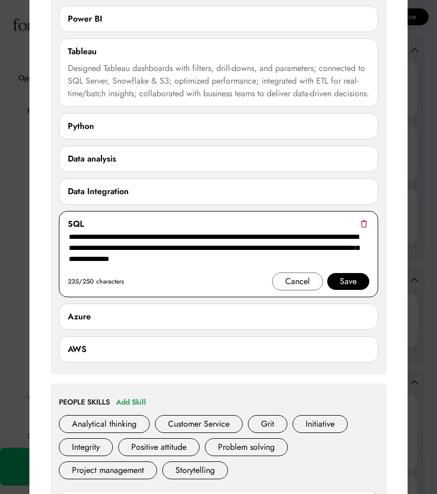
click at [337, 290] on div "Save" at bounding box center [348, 281] width 42 height 17
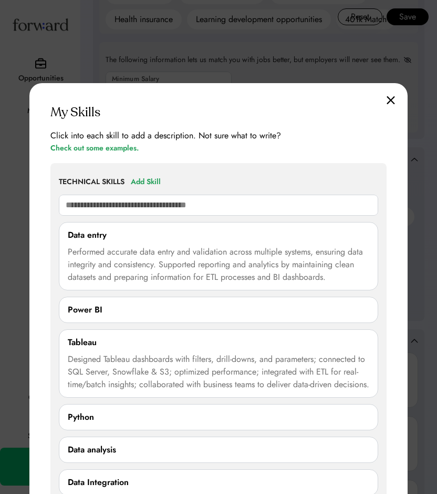
scroll to position [758, 0]
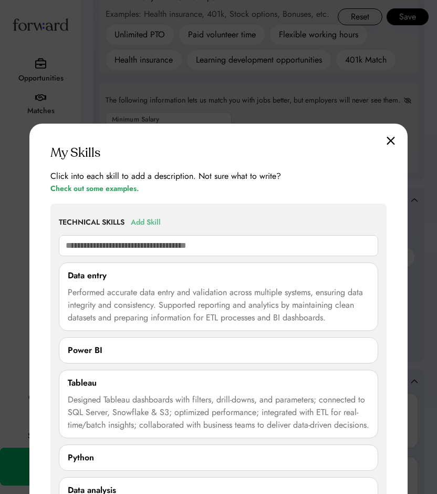
click at [150, 221] on div "Add Skill" at bounding box center [146, 222] width 30 height 13
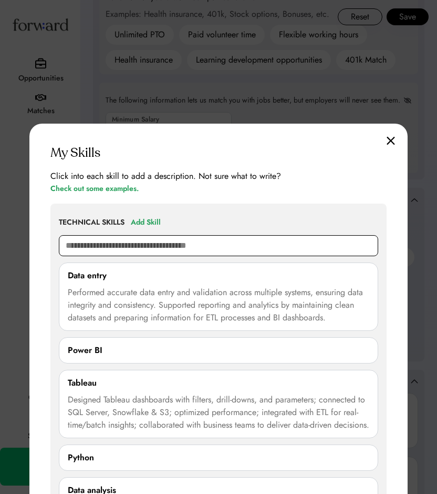
click at [147, 246] on input "text" at bounding box center [219, 245] width 320 height 21
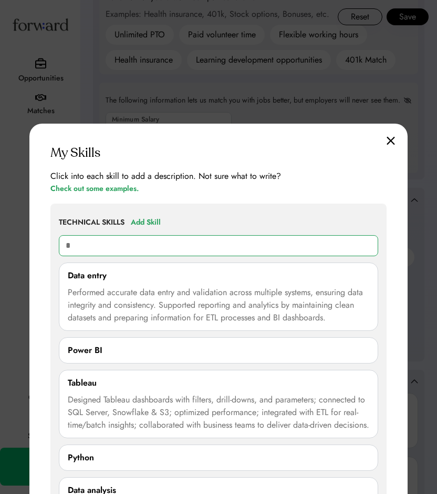
type input "**"
type input "**********"
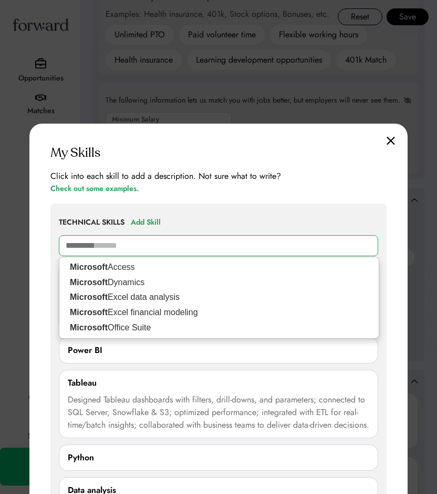
type input "*********"
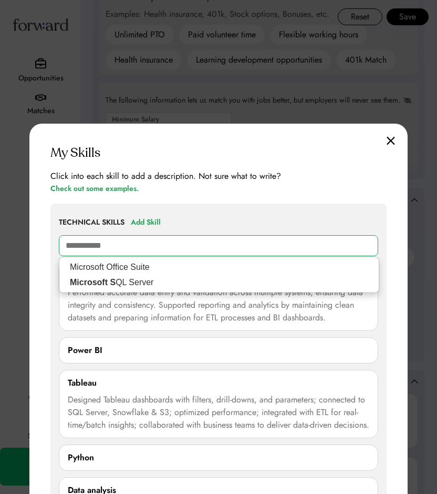
type input "**********"
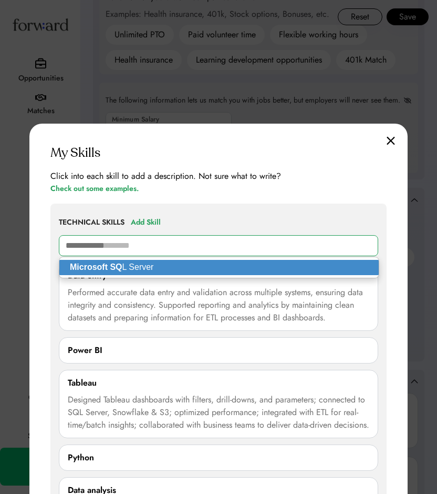
click at [158, 266] on p "Microsoft SQ L Server" at bounding box center [219, 267] width 320 height 15
type input "**********"
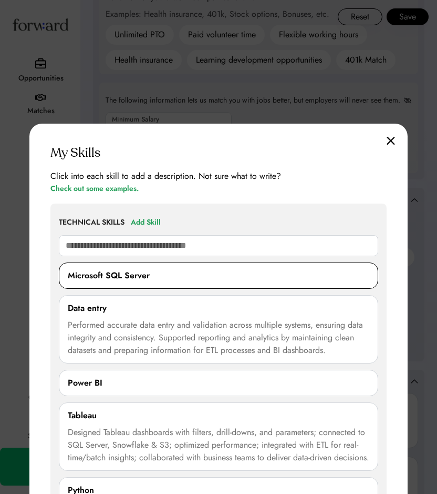
click at [176, 280] on div "Microsoft SQL Server" at bounding box center [219, 275] width 302 height 13
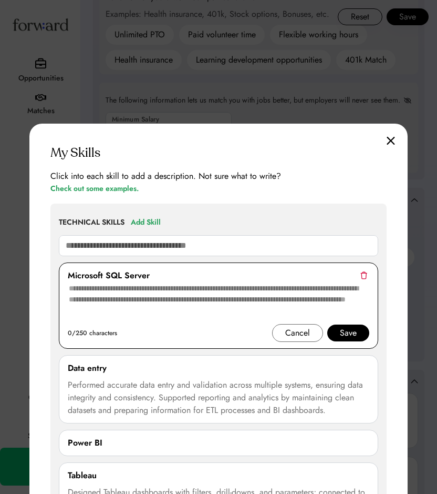
click at [166, 308] on textarea at bounding box center [219, 303] width 302 height 42
paste textarea "**********"
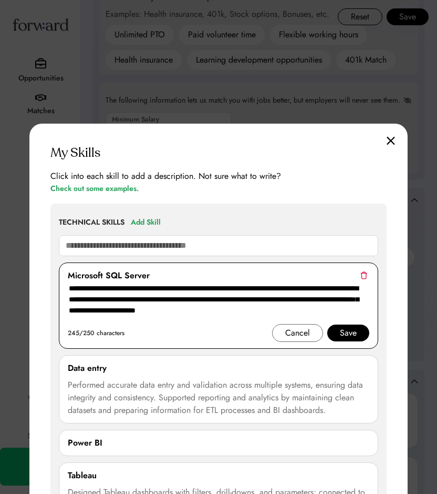
type textarea "**********"
click at [350, 337] on div "Save" at bounding box center [348, 332] width 17 height 13
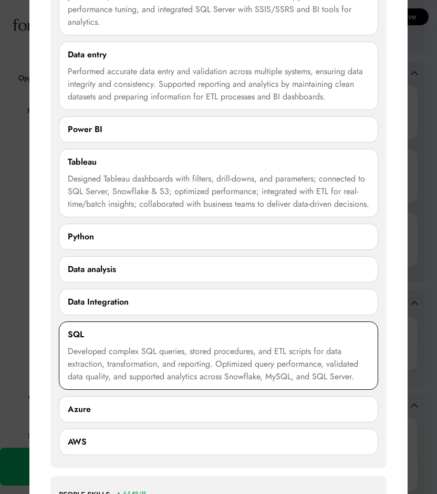
scroll to position [1070, 0]
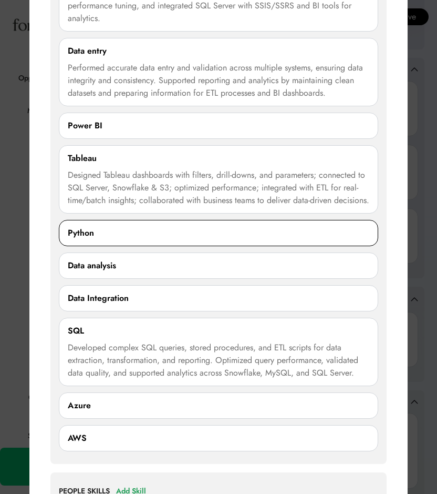
click at [182, 239] on div "Python" at bounding box center [219, 233] width 302 height 13
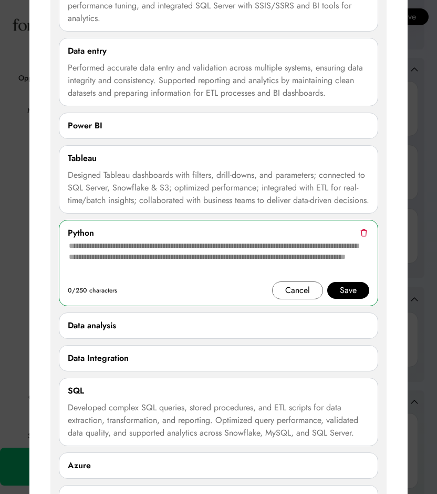
click at [128, 268] on textarea at bounding box center [219, 260] width 302 height 42
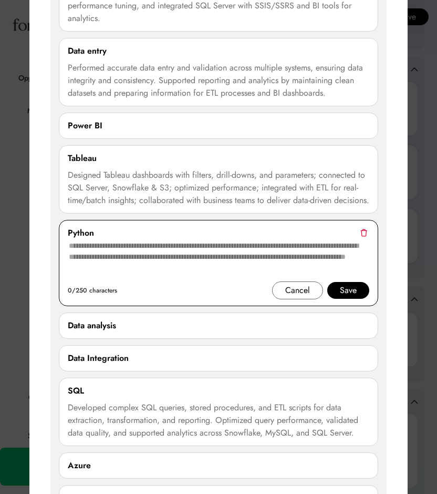
paste textarea "**********"
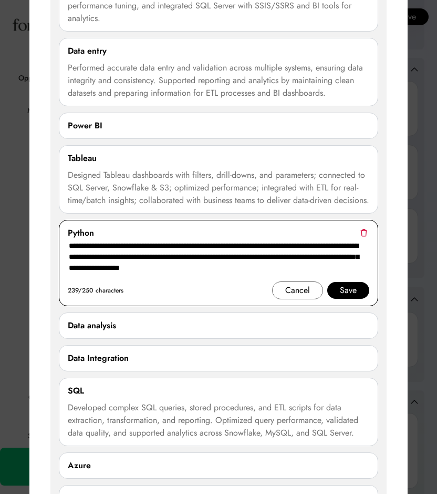
type textarea "**********"
click at [353, 296] on div "Save" at bounding box center [348, 290] width 17 height 13
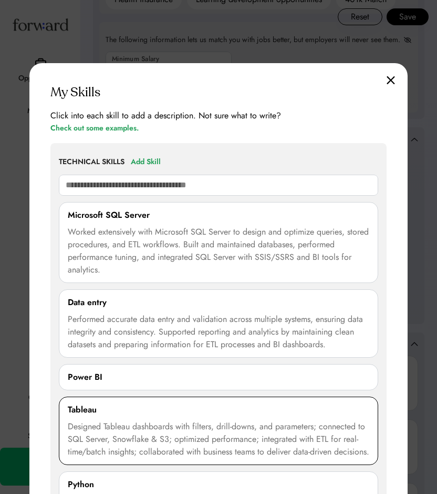
scroll to position [810, 0]
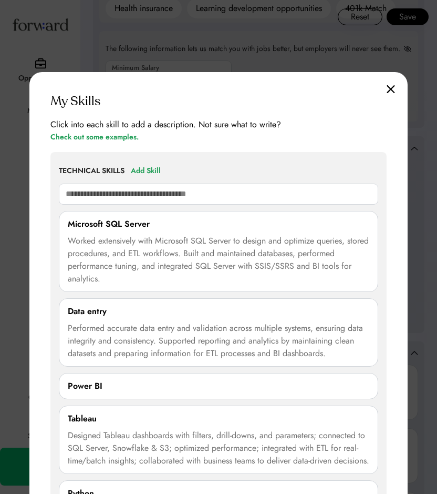
click at [388, 90] on img at bounding box center [391, 89] width 8 height 9
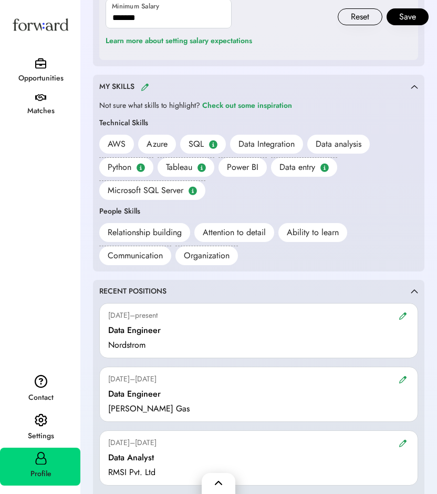
scroll to position [888, 0]
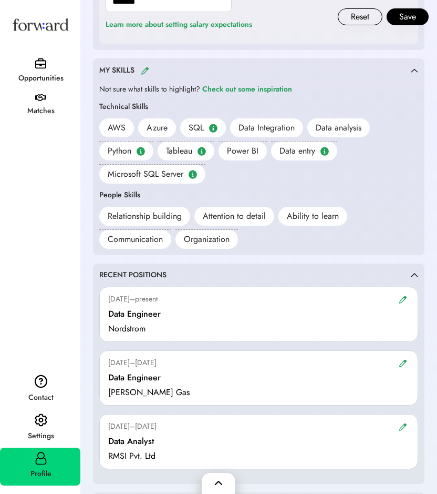
click at [169, 213] on div "Relationship building" at bounding box center [145, 216] width 74 height 13
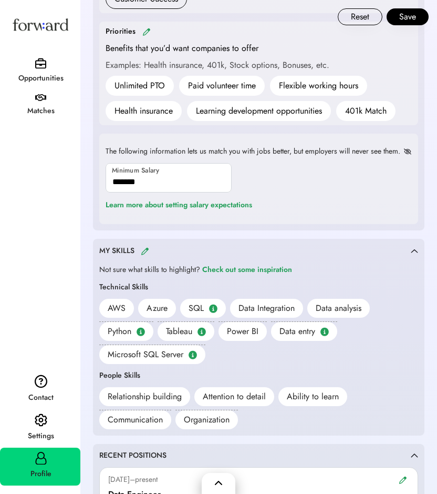
scroll to position [715, 0]
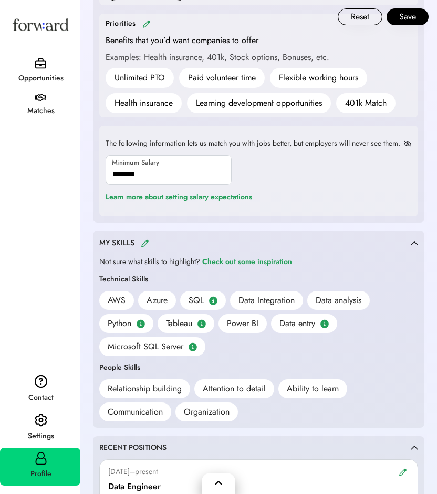
click at [285, 210] on div "The following information lets us match you with jobs better, but employers wil…" at bounding box center [258, 171] width 319 height 90
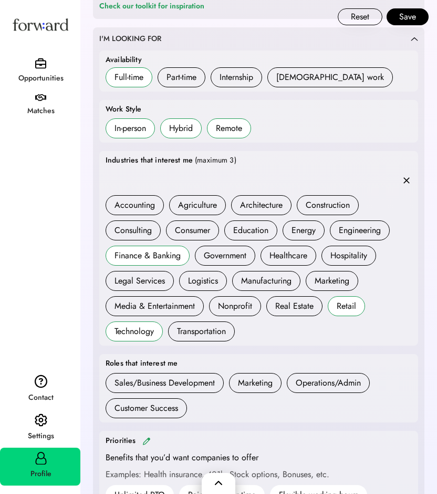
scroll to position [0, 0]
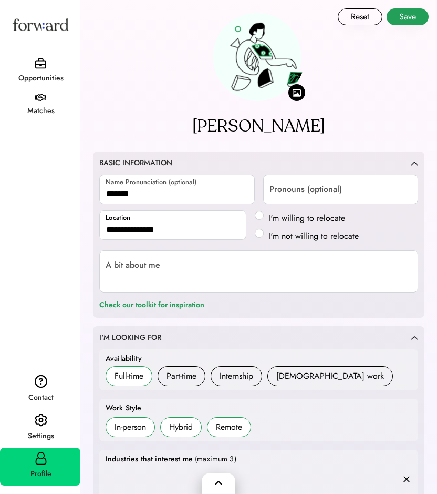
click at [401, 19] on button "Save" at bounding box center [408, 16] width 42 height 17
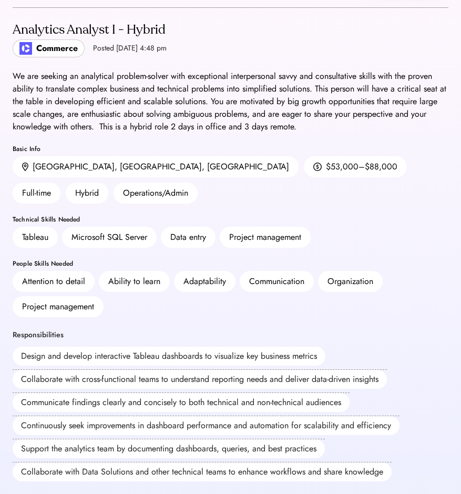
scroll to position [48, 0]
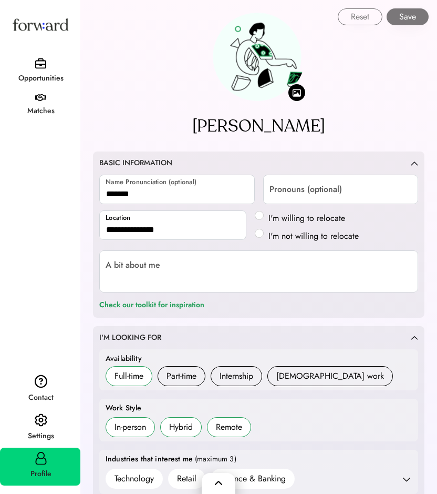
select select "*******"
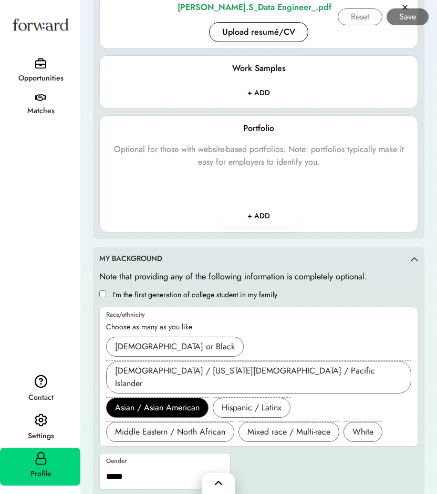
scroll to position [1384, 0]
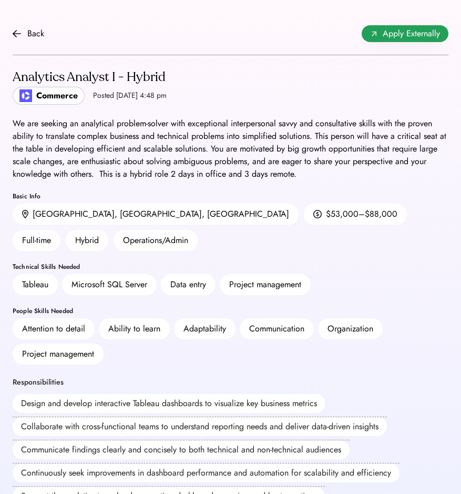
click at [410, 34] on span "Apply Externally" at bounding box center [411, 33] width 57 height 13
